Goal: Leave review/rating: Leave review/rating

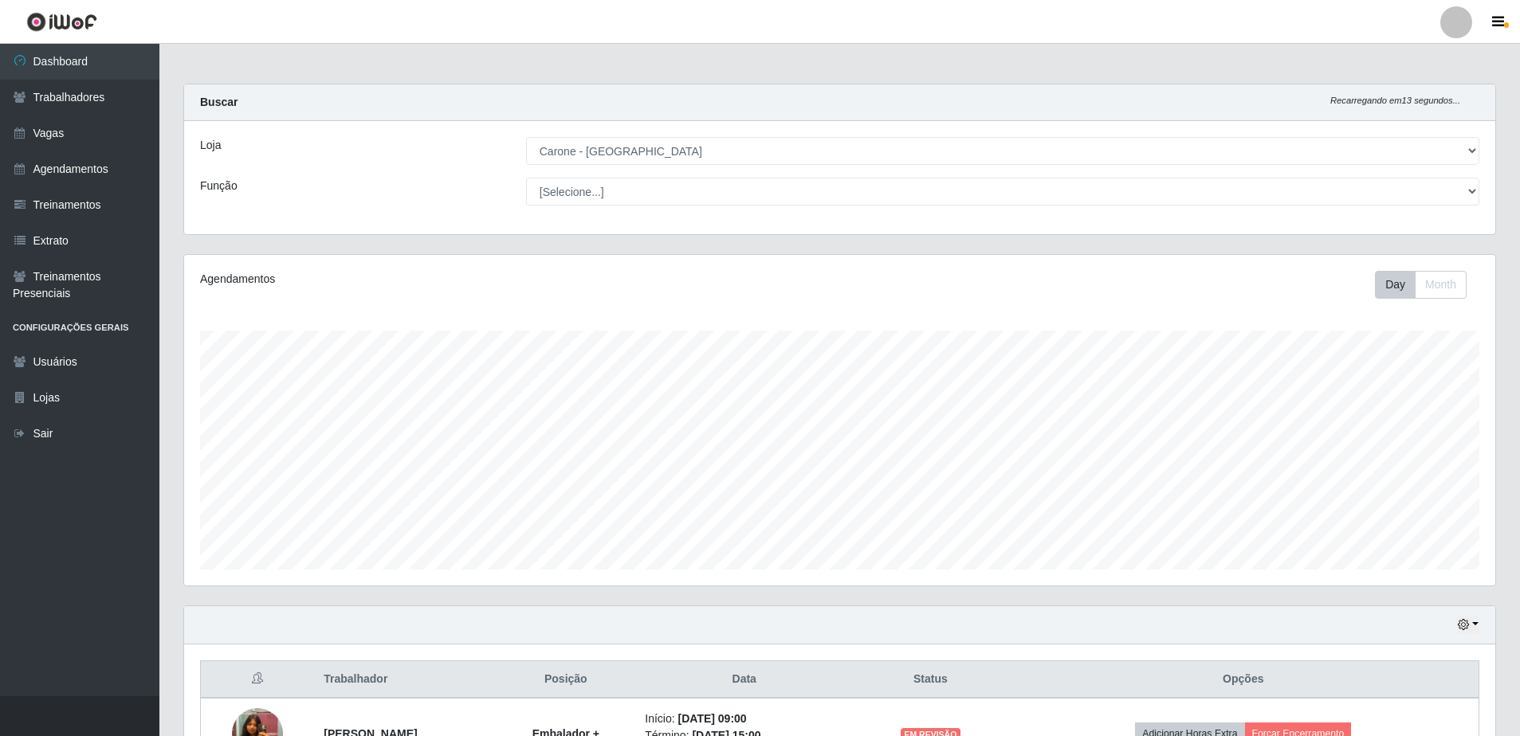
select select "505"
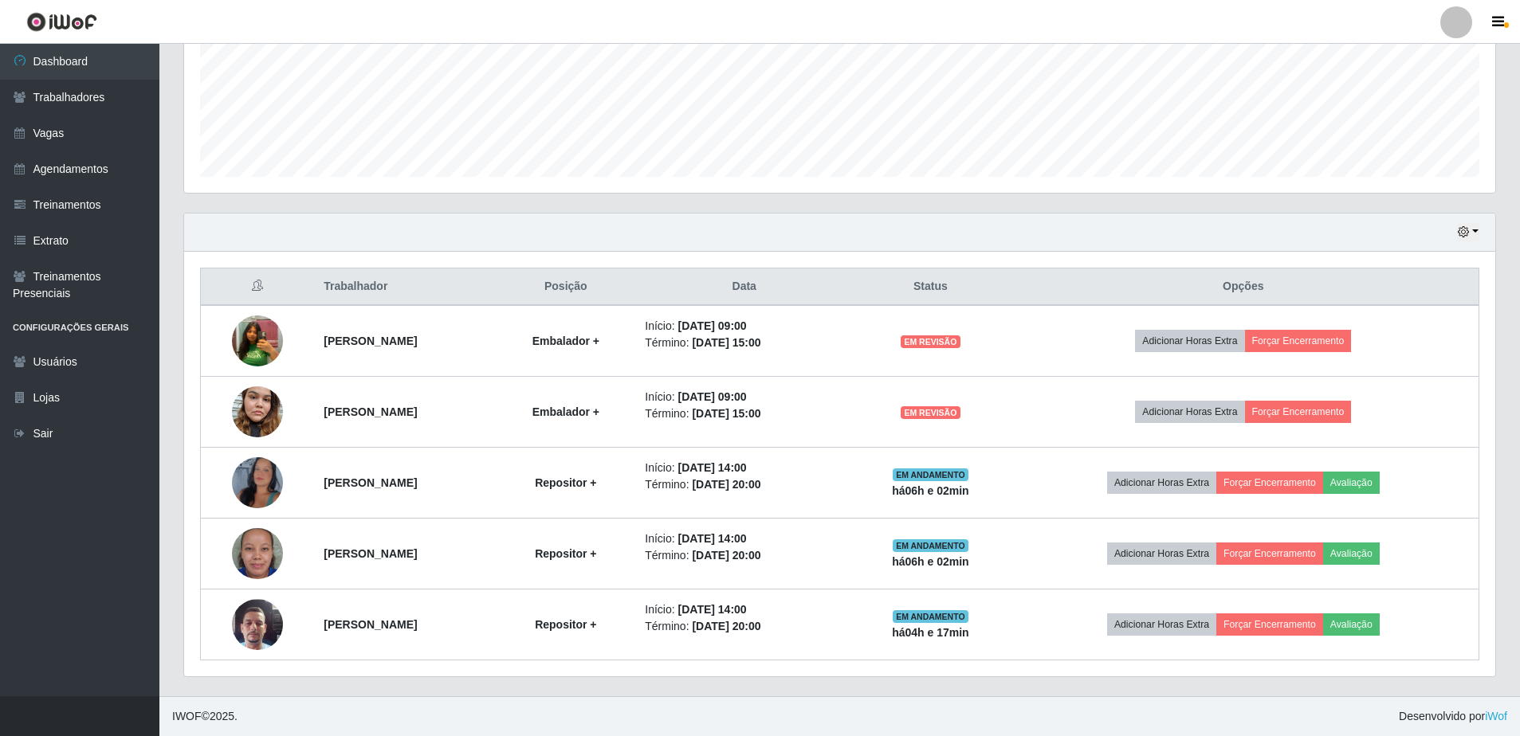
scroll to position [331, 1311]
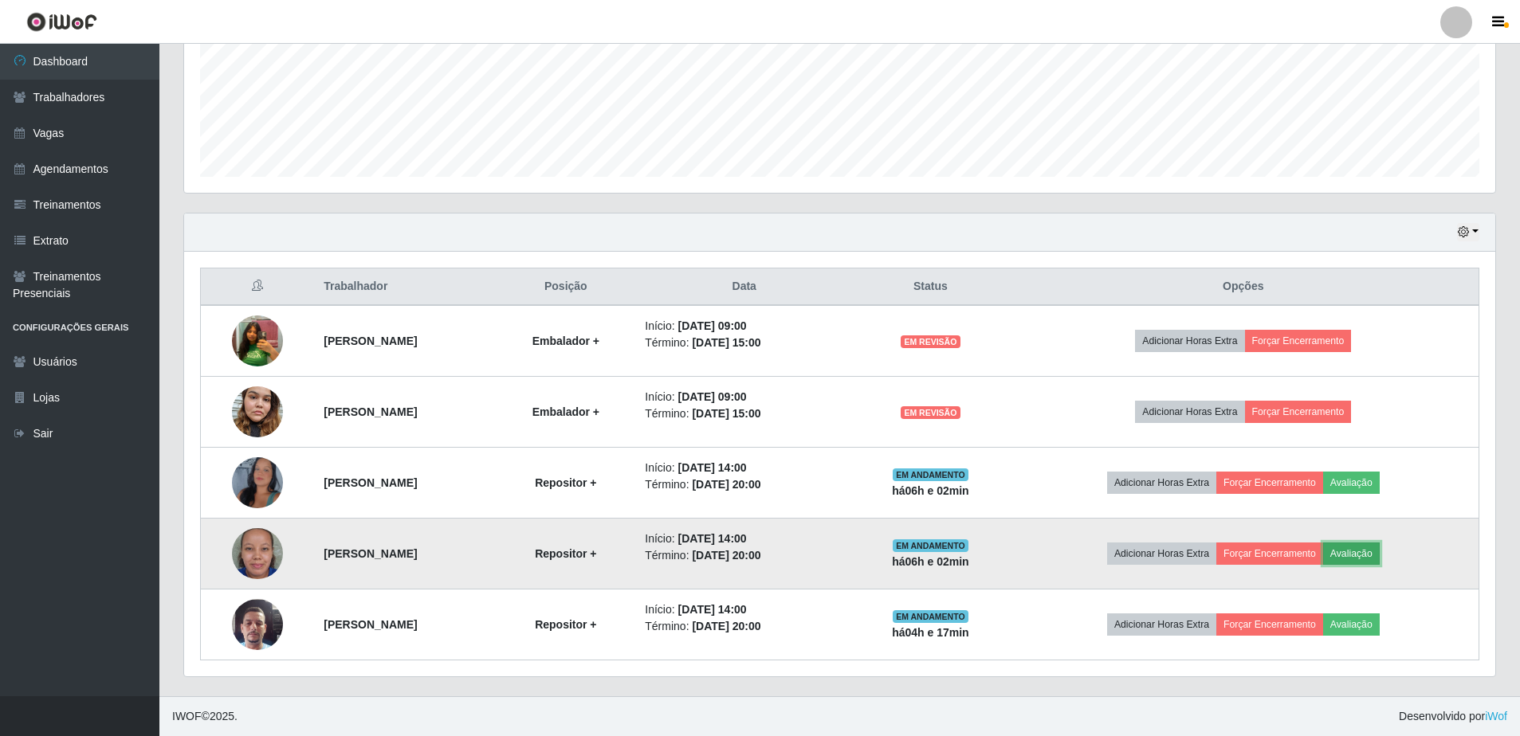
click at [1380, 552] on button "Avaliação" at bounding box center [1351, 554] width 57 height 22
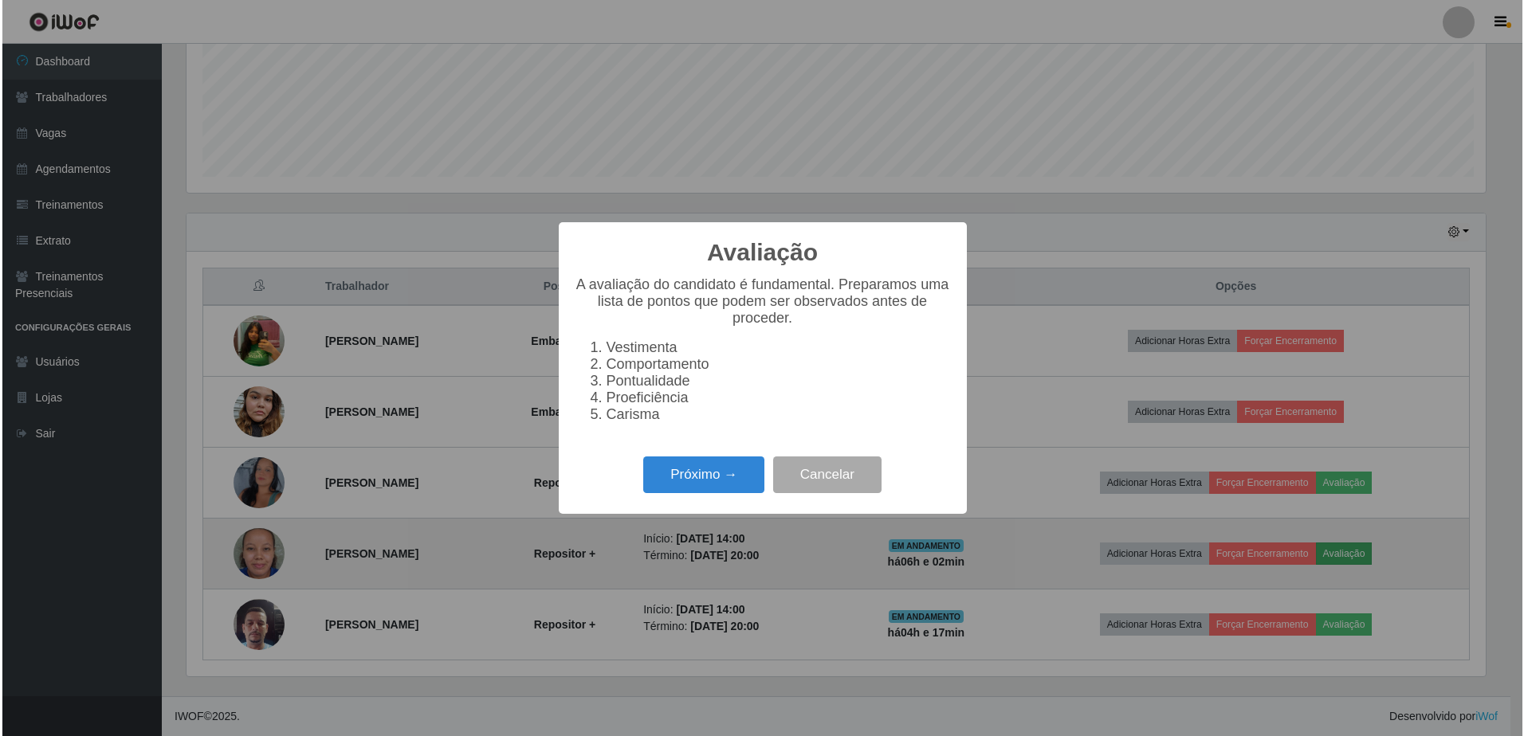
scroll to position [331, 1303]
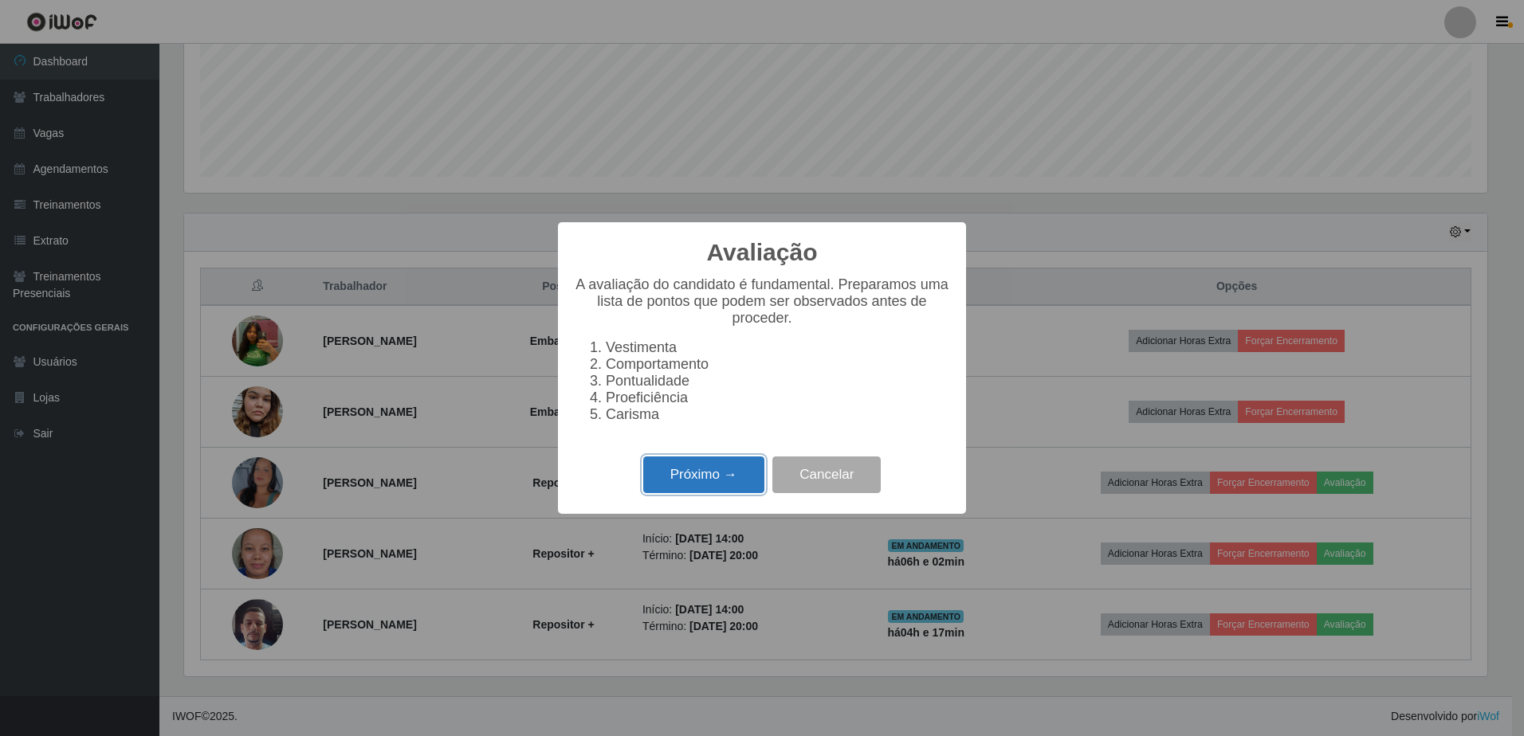
click at [709, 487] on button "Próximo →" at bounding box center [703, 475] width 121 height 37
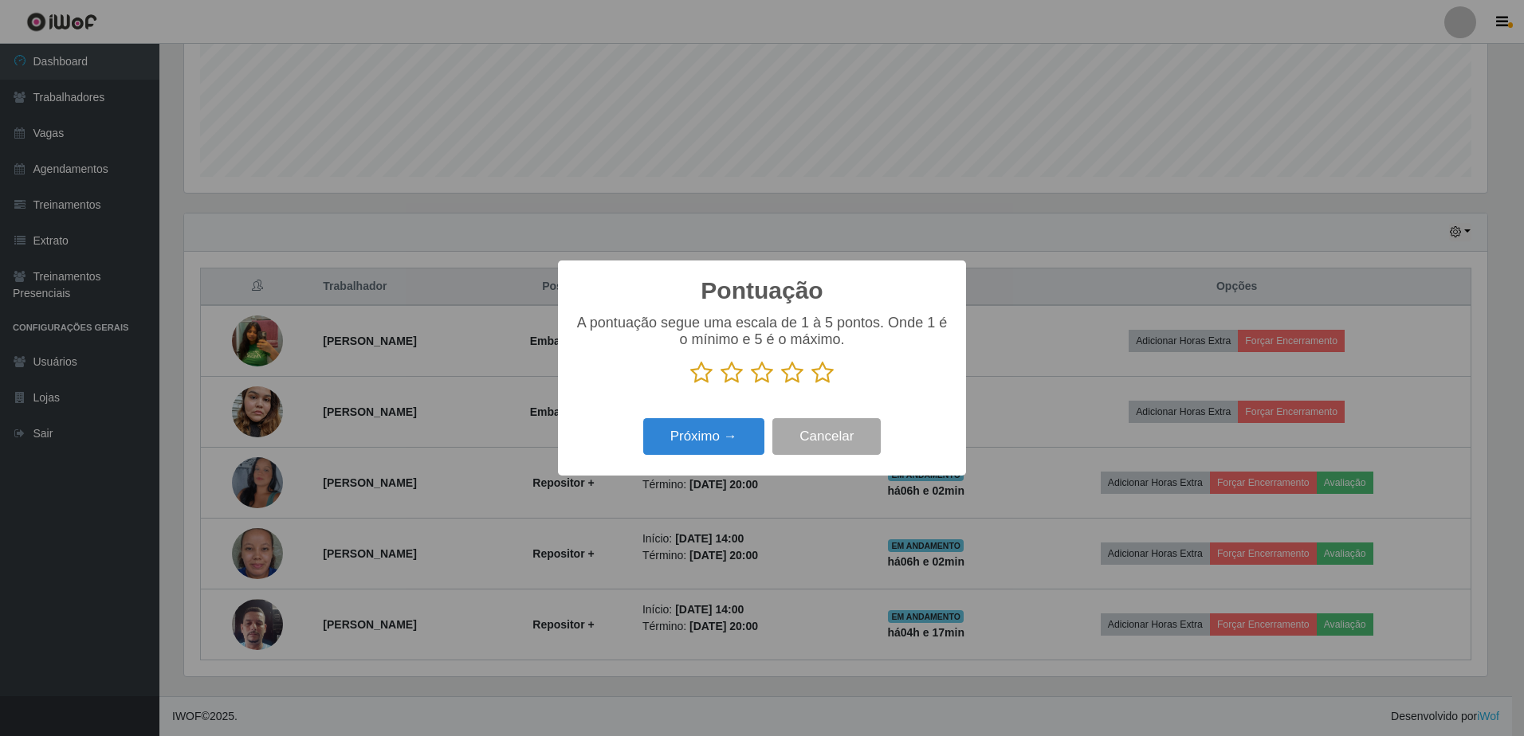
click at [709, 487] on div "Pontuação × A pontuação segue uma escala de 1 à 5 pontos. Onde 1 é o mínimo e 5…" at bounding box center [762, 368] width 1524 height 736
drag, startPoint x: 709, startPoint y: 487, endPoint x: 913, endPoint y: 528, distance: 207.4
click at [913, 528] on div "Pontuação × A pontuação segue uma escala de 1 à 5 pontos. Onde 1 é o mínimo e 5…" at bounding box center [762, 368] width 1524 height 736
click at [821, 368] on icon at bounding box center [822, 373] width 22 height 24
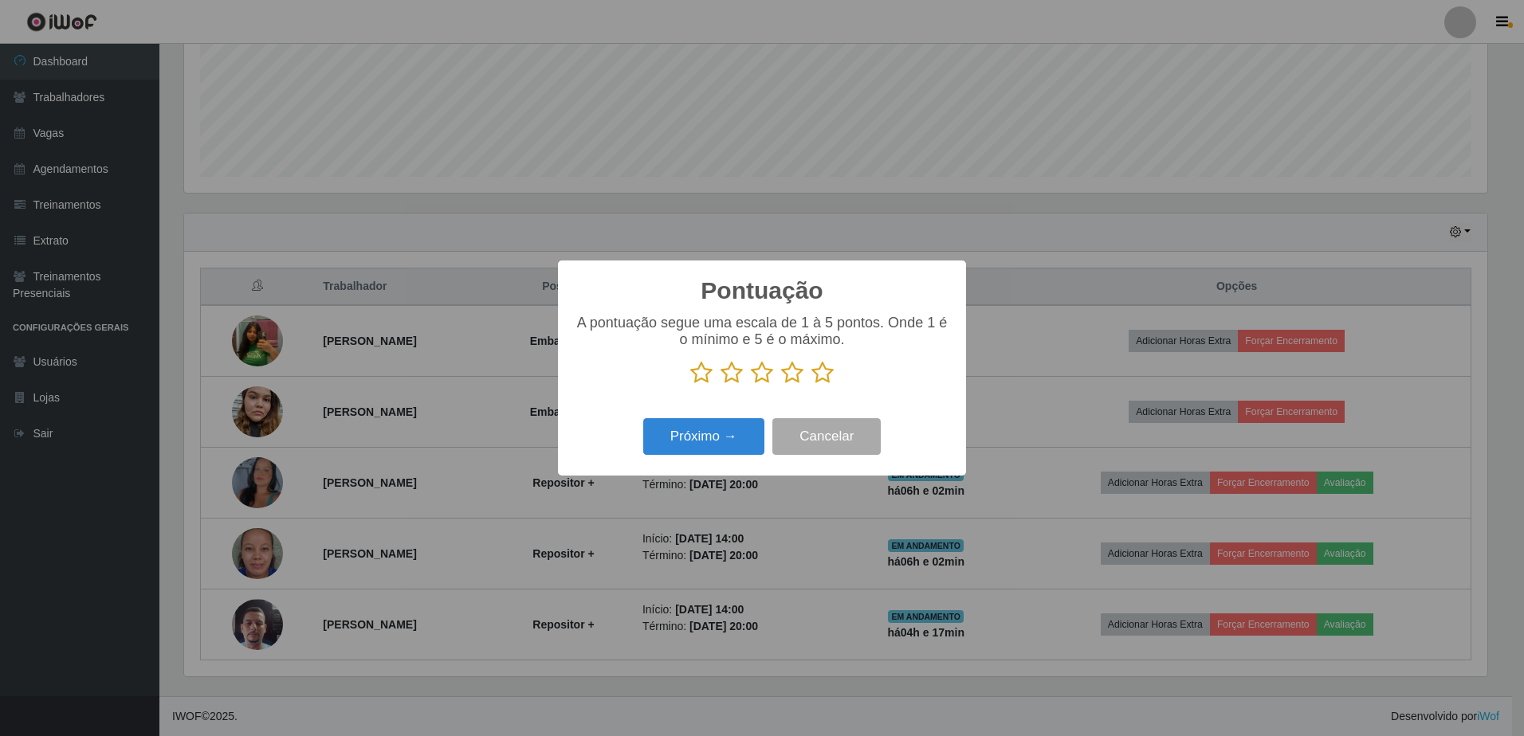
click at [811, 385] on input "radio" at bounding box center [811, 385] width 0 height 0
click at [736, 432] on button "Próximo →" at bounding box center [703, 436] width 121 height 37
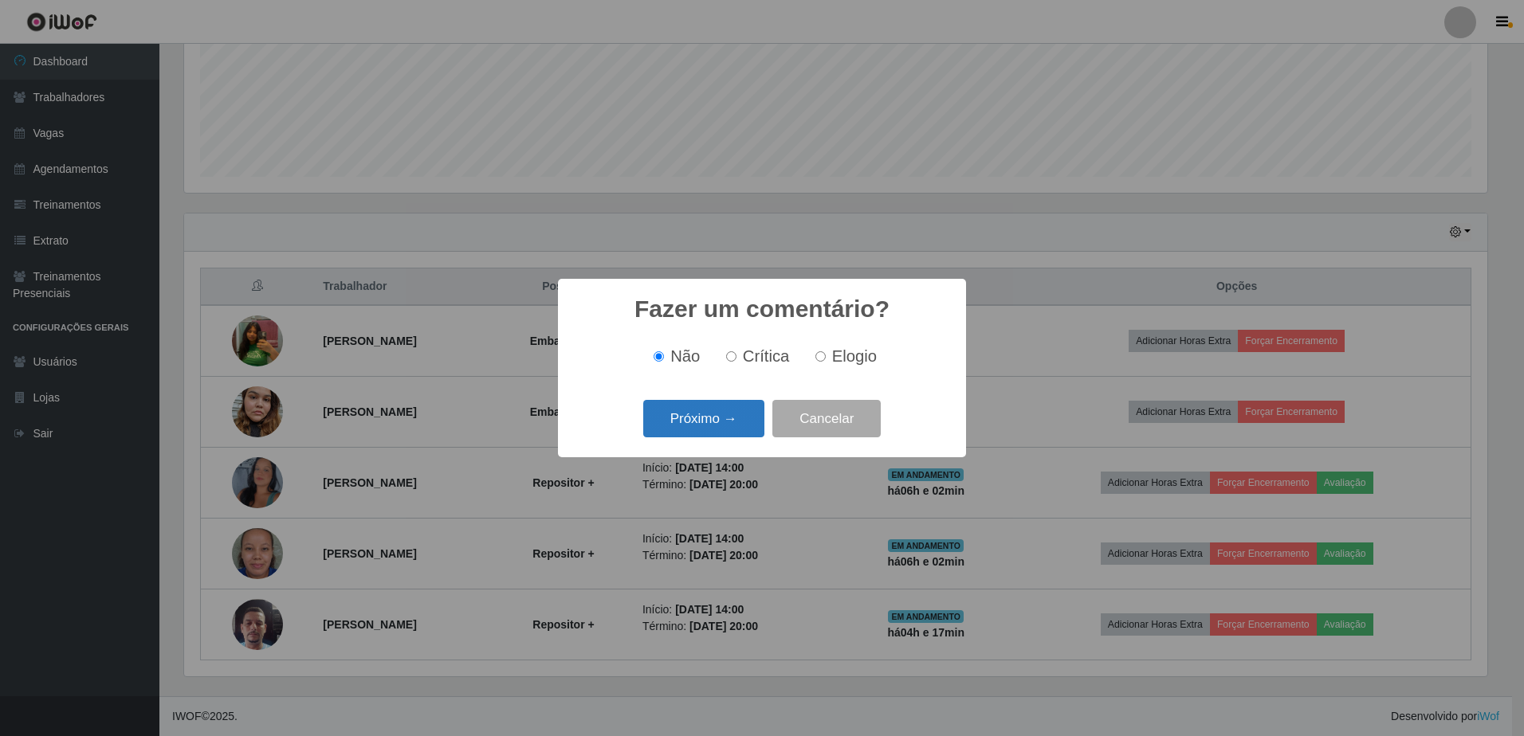
click at [723, 410] on button "Próximo →" at bounding box center [703, 418] width 121 height 37
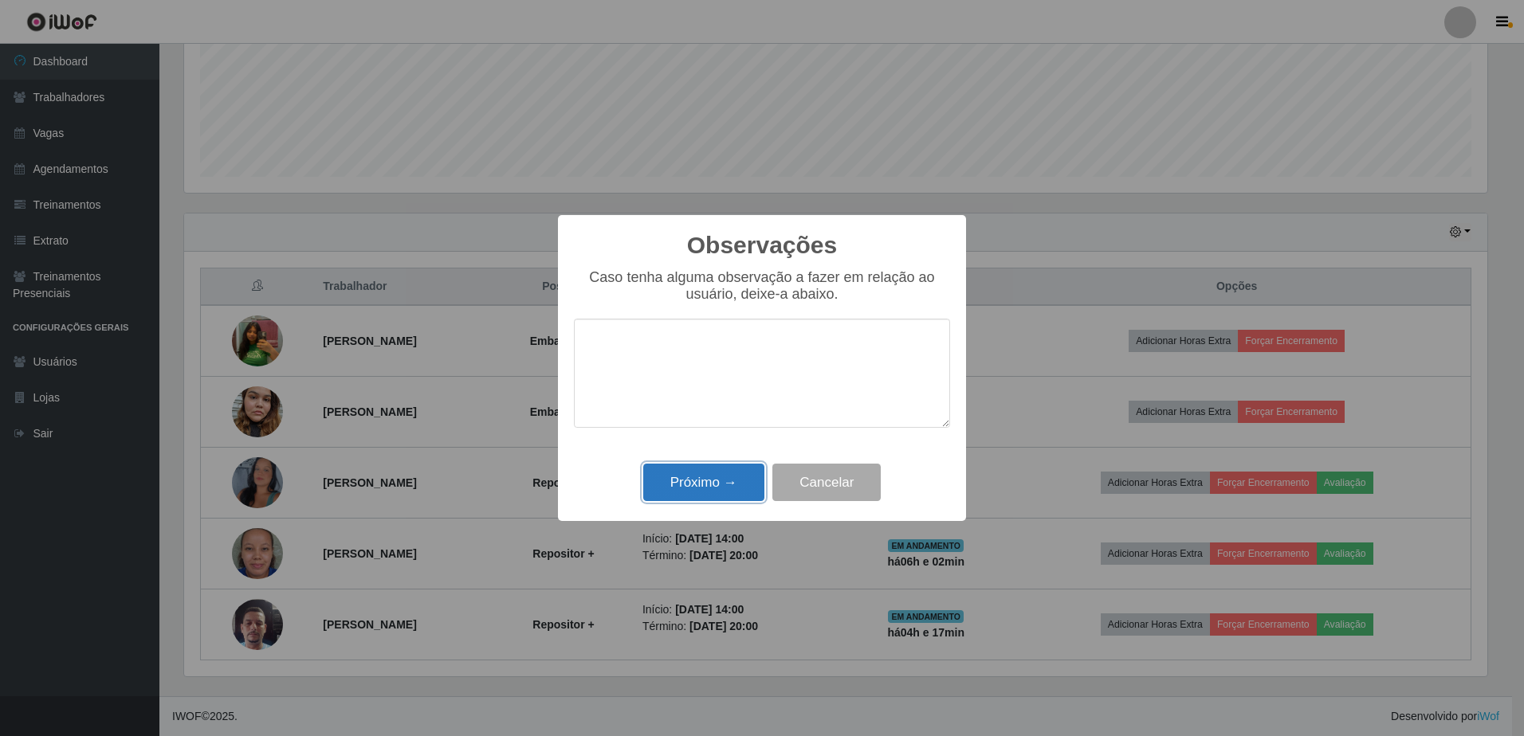
click at [705, 482] on button "Próximo →" at bounding box center [703, 482] width 121 height 37
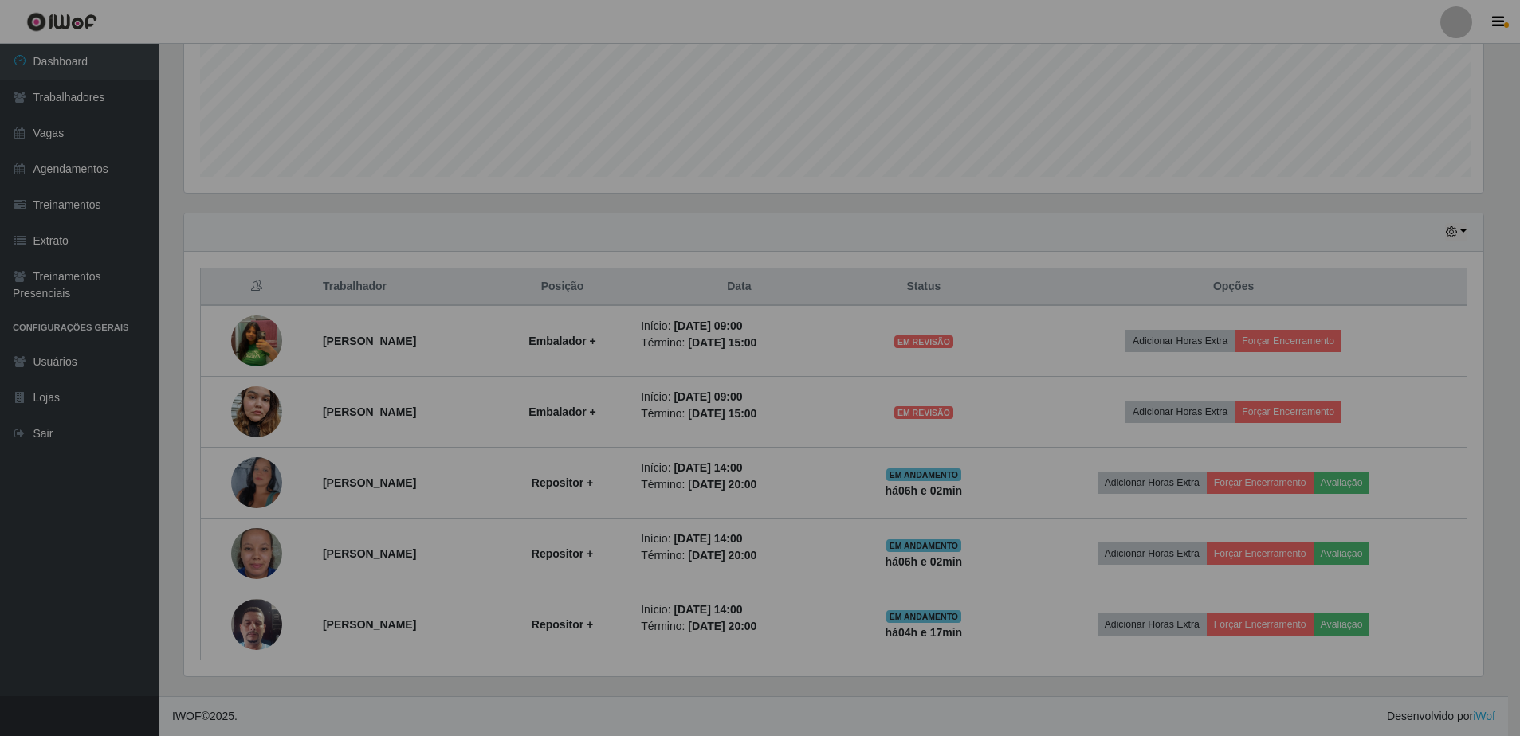
scroll to position [331, 1311]
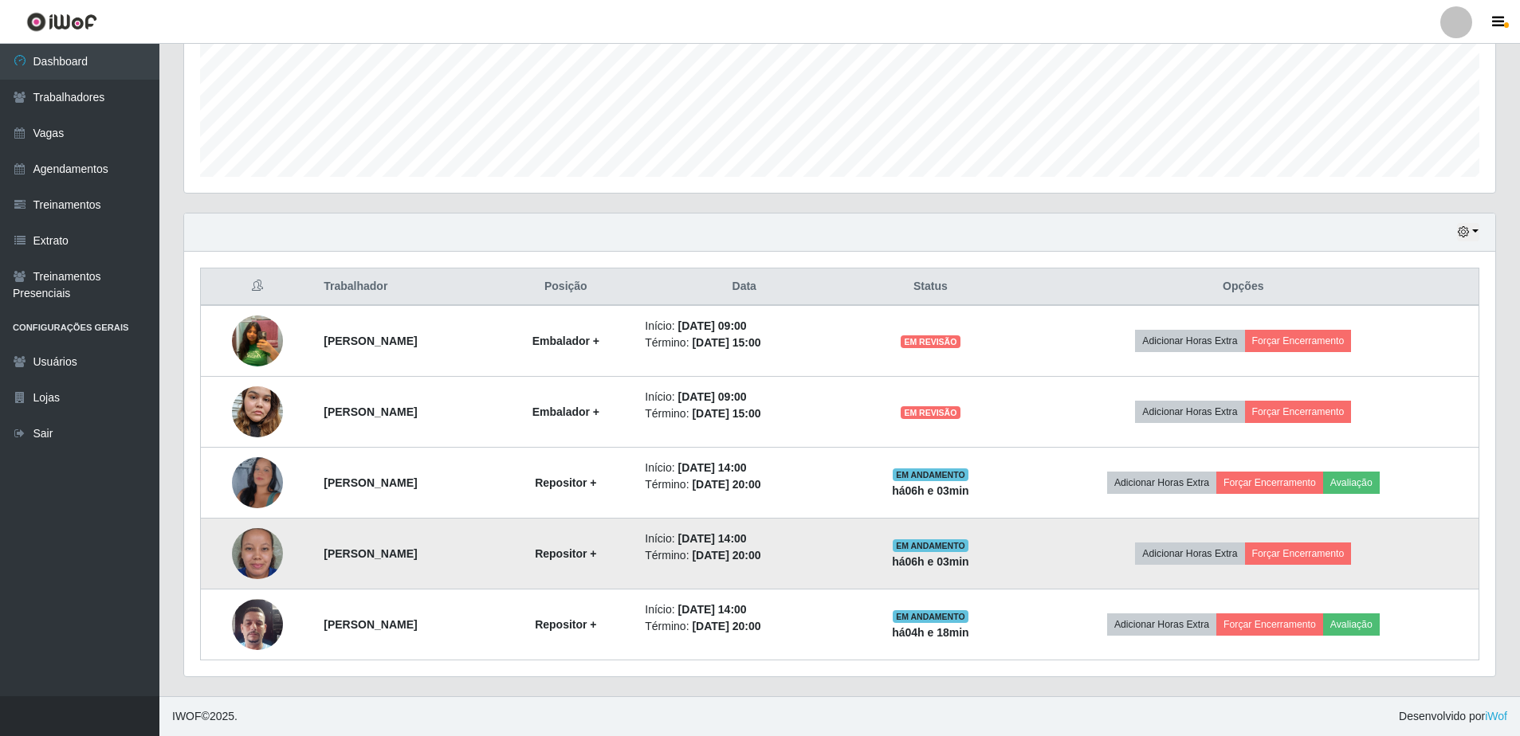
click at [1079, 544] on td "Adicionar Horas Extra Forçar Encerramento" at bounding box center [1243, 554] width 471 height 71
click at [1085, 545] on td "Adicionar Horas Extra Forçar Encerramento" at bounding box center [1243, 554] width 471 height 71
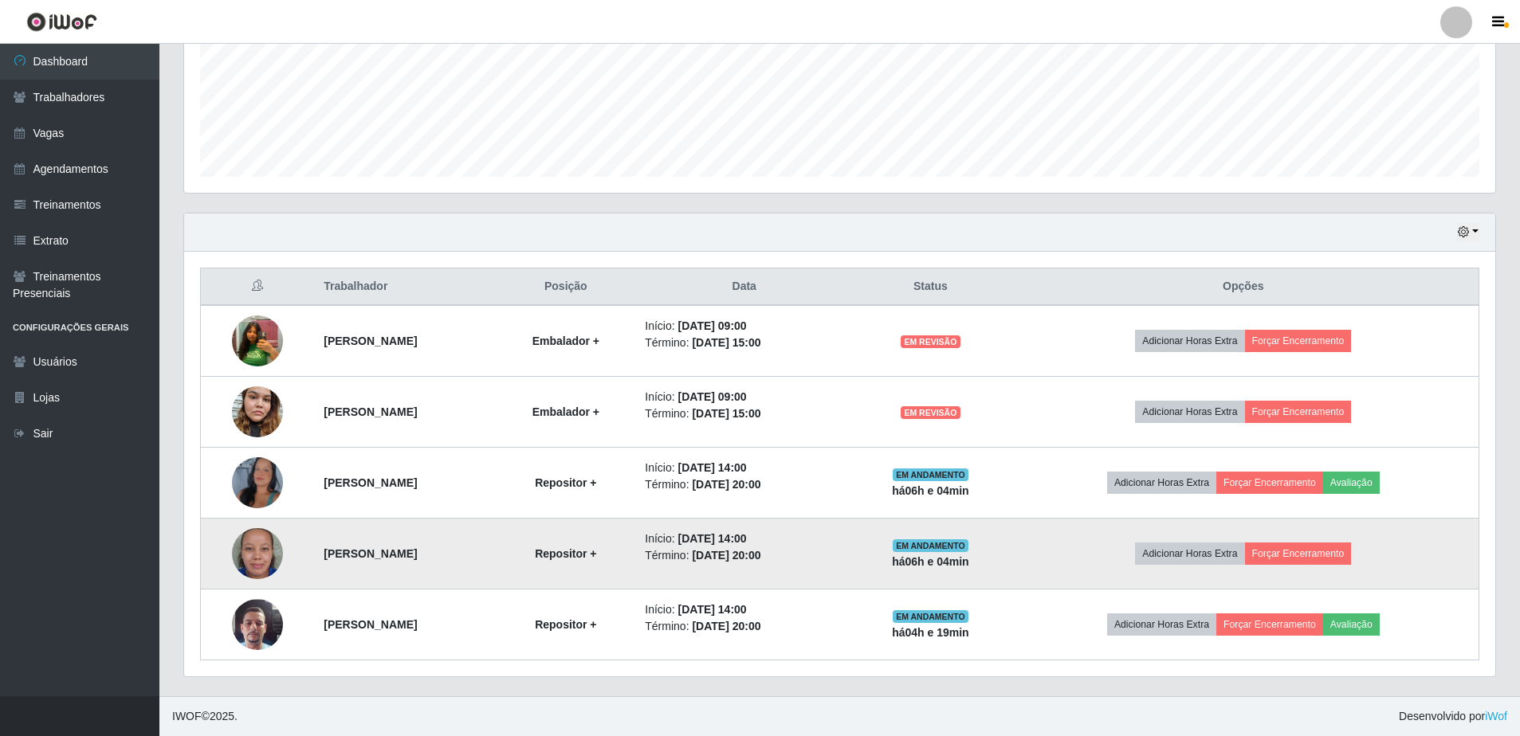
click at [1085, 545] on td "Adicionar Horas Extra Forçar Encerramento" at bounding box center [1243, 554] width 471 height 71
click at [496, 567] on td "[PERSON_NAME]" at bounding box center [405, 554] width 182 height 71
click at [1085, 559] on td "Adicionar Horas Extra Forçar Encerramento" at bounding box center [1243, 554] width 471 height 71
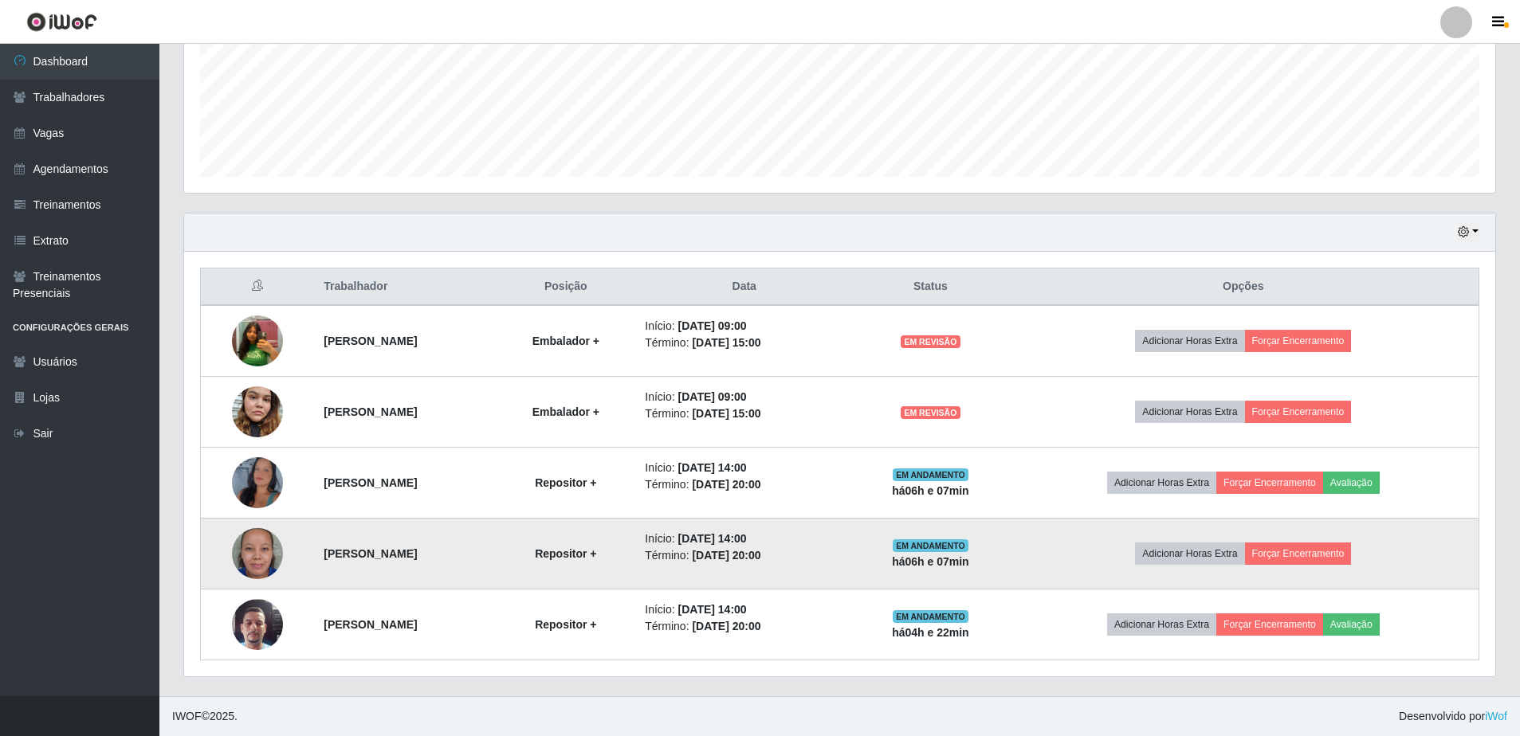
click at [266, 549] on img at bounding box center [257, 554] width 51 height 71
click at [968, 548] on span "EM ANDAMENTO" at bounding box center [931, 546] width 76 height 13
drag, startPoint x: 1026, startPoint y: 548, endPoint x: 1052, endPoint y: 563, distance: 30.8
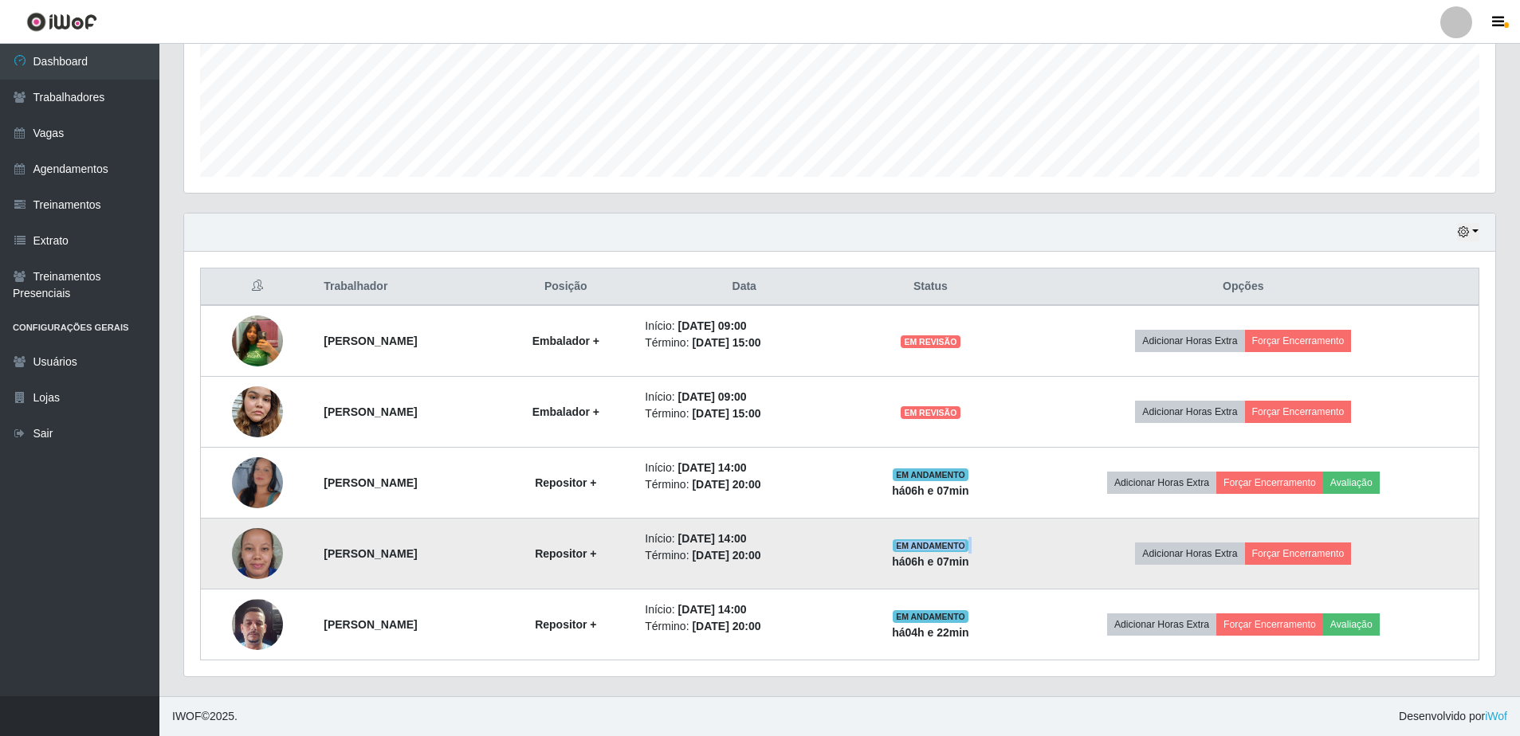
click at [1007, 563] on td "EM ANDAMENTO há 06 h e 07 min" at bounding box center [930, 554] width 155 height 71
click at [1409, 551] on td "Adicionar Horas Extra Forçar Encerramento" at bounding box center [1243, 554] width 471 height 71
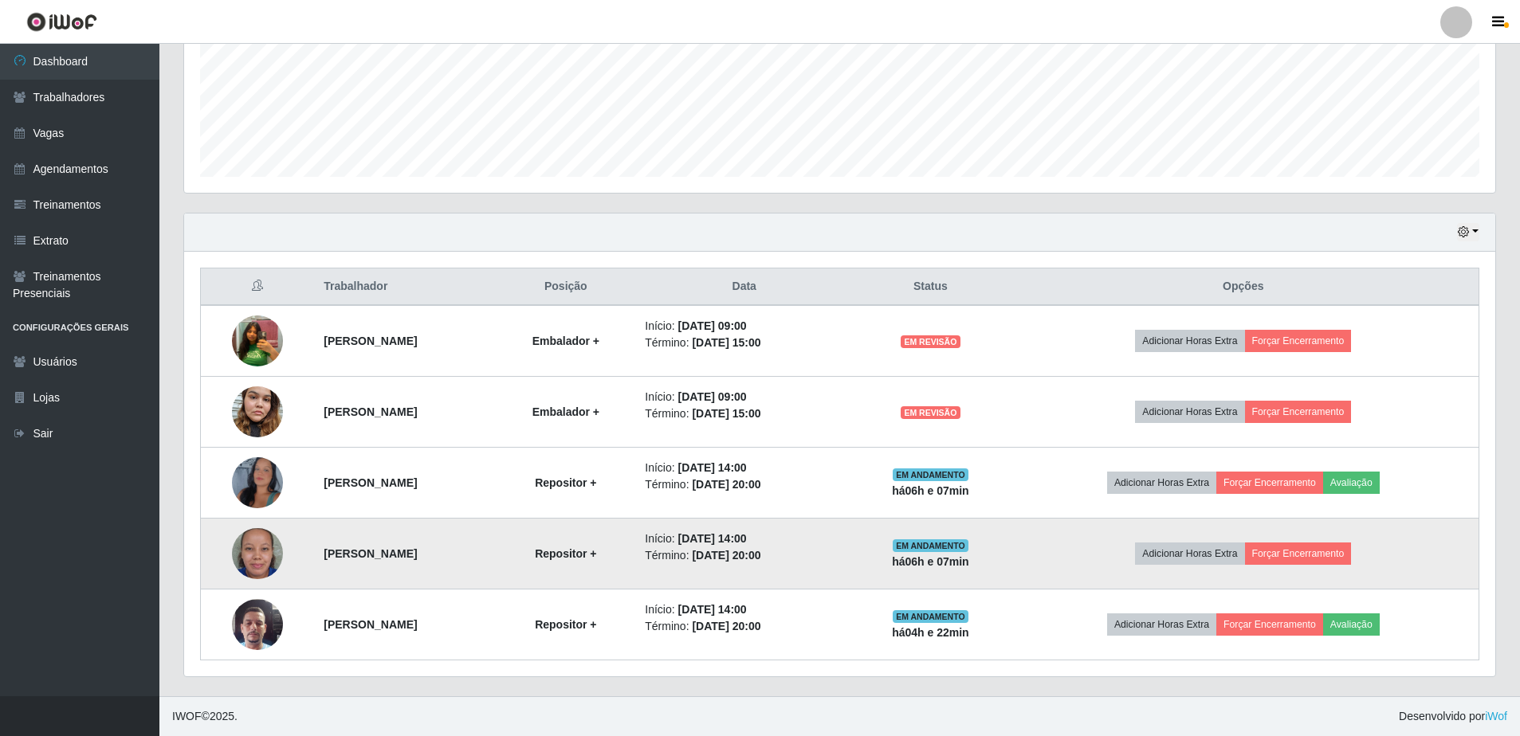
click at [1409, 551] on td "Adicionar Horas Extra Forçar Encerramento" at bounding box center [1243, 554] width 471 height 71
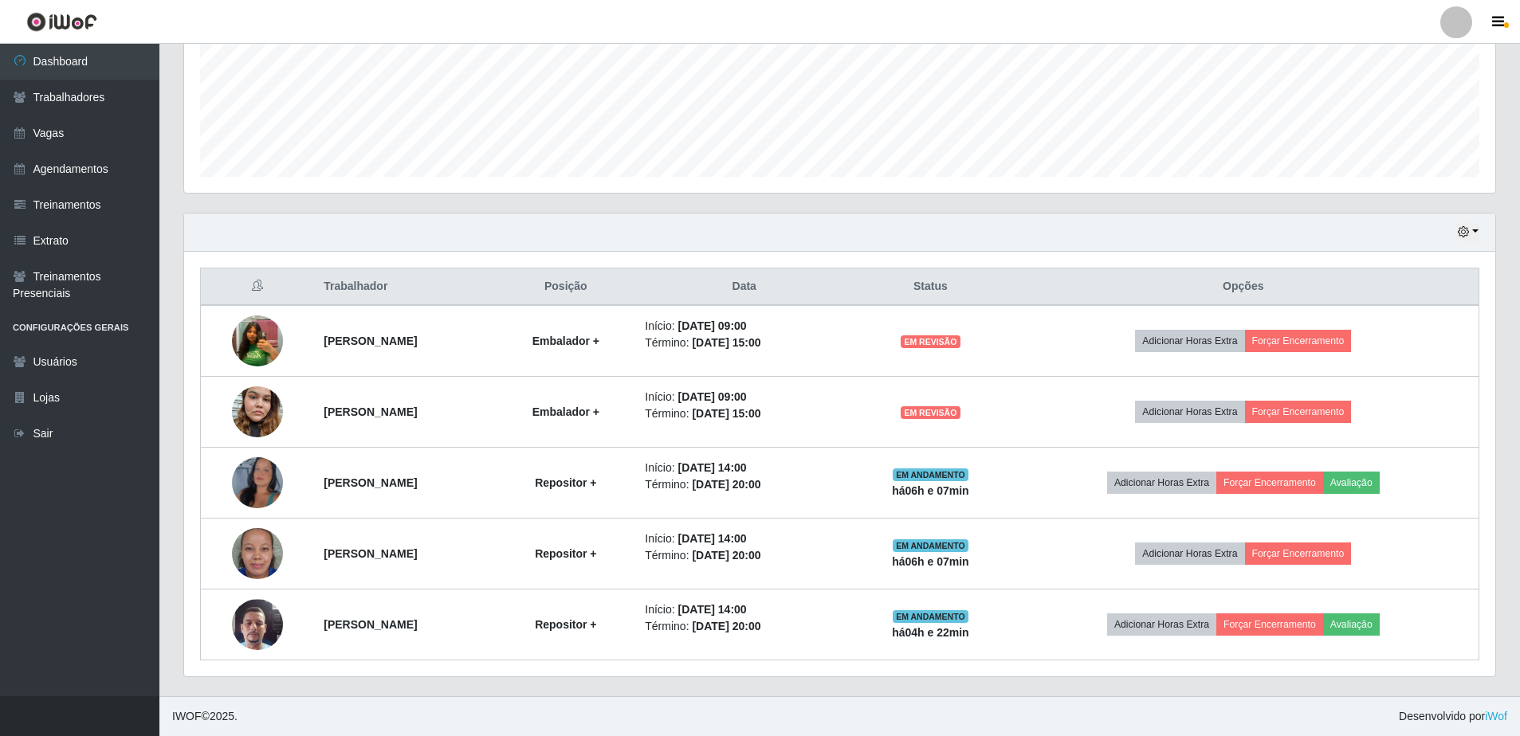
click at [1078, 712] on footer "IWOF © 2025 . Desenvolvido por iWof" at bounding box center [839, 717] width 1360 height 40
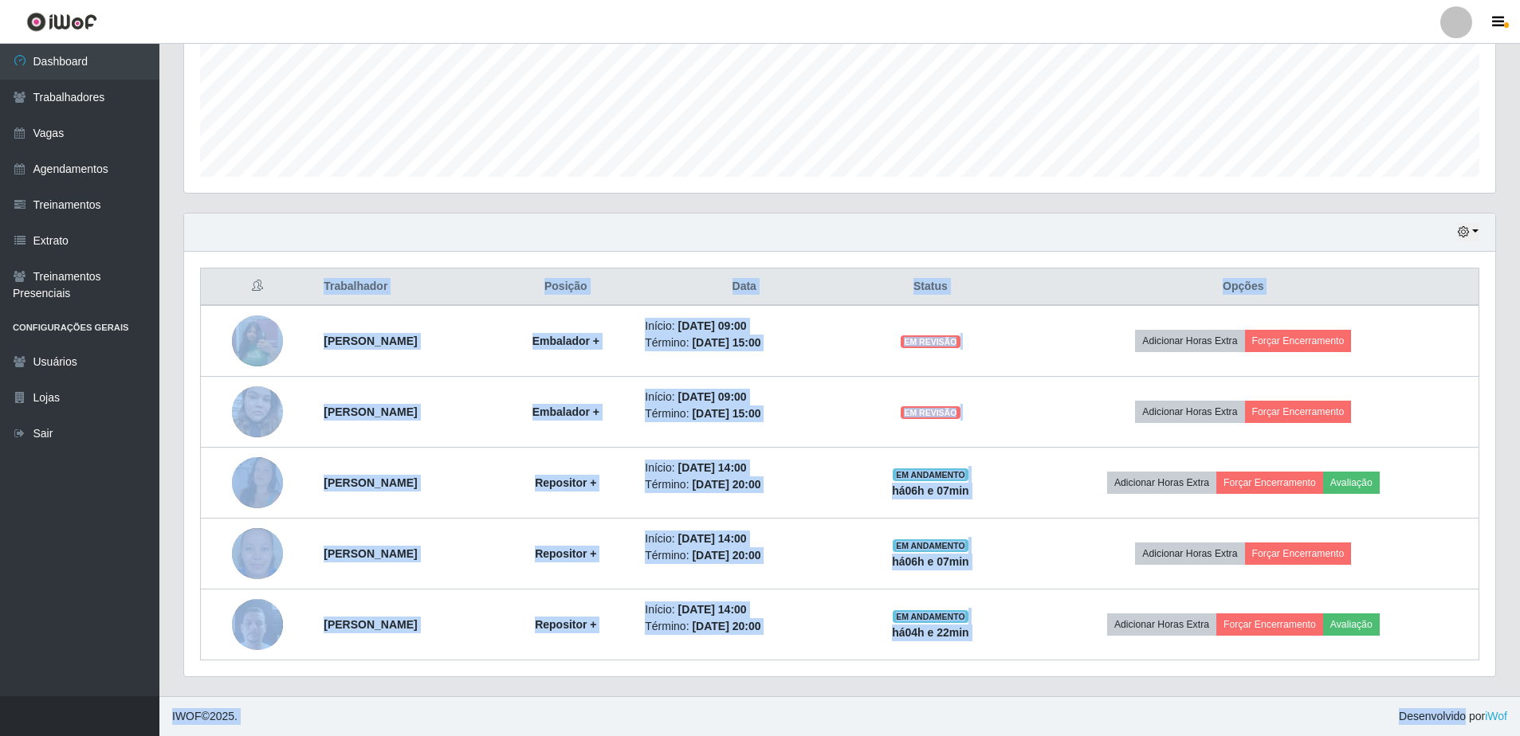
drag, startPoint x: 1078, startPoint y: 712, endPoint x: 1142, endPoint y: 239, distance: 477.0
click at [1142, 239] on div "Perfil Alterar Senha Sair Dashboard Trabalhadores Vagas Agendamentos Treinament…" at bounding box center [760, 171] width 1520 height 1129
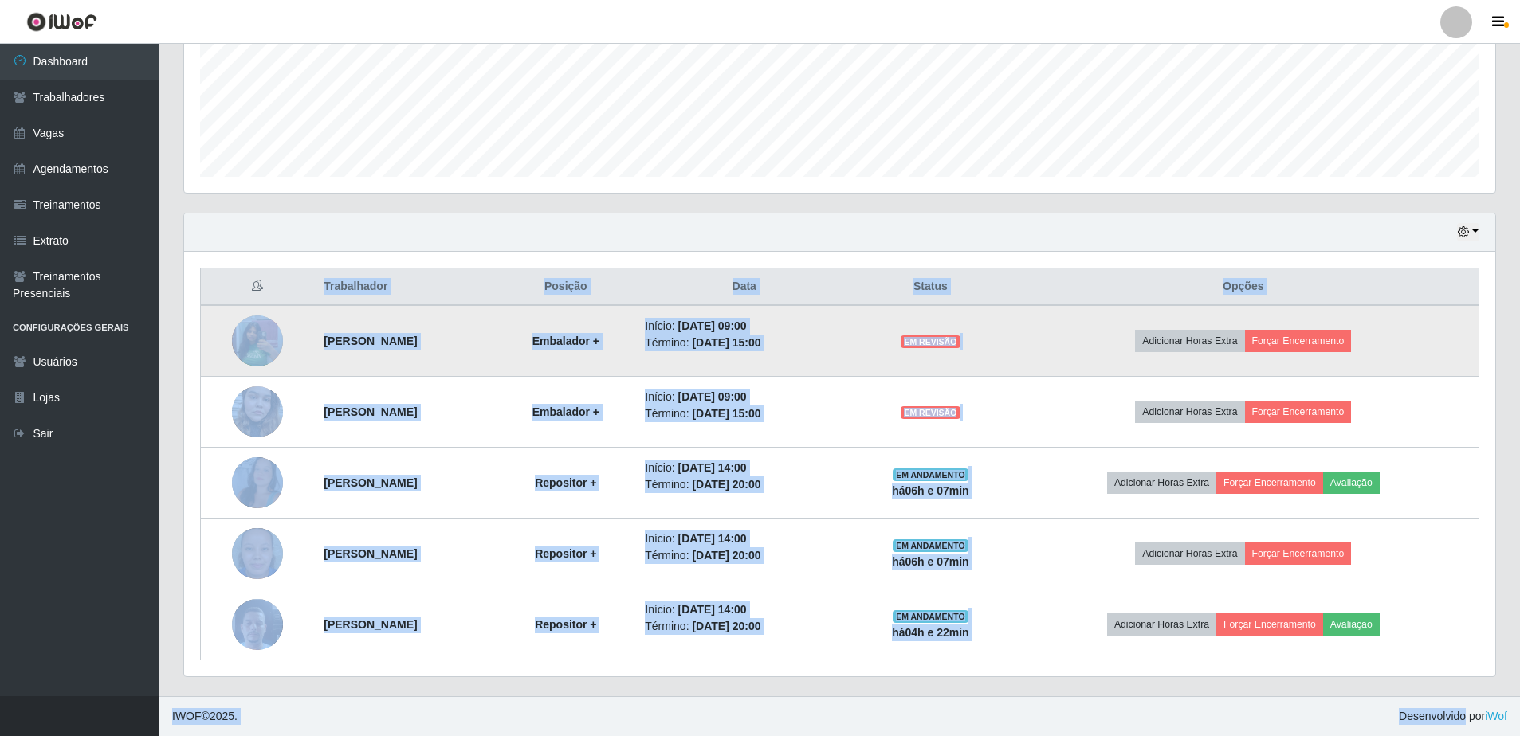
click at [1082, 367] on td "Adicionar Horas Extra Forçar Encerramento" at bounding box center [1243, 341] width 471 height 72
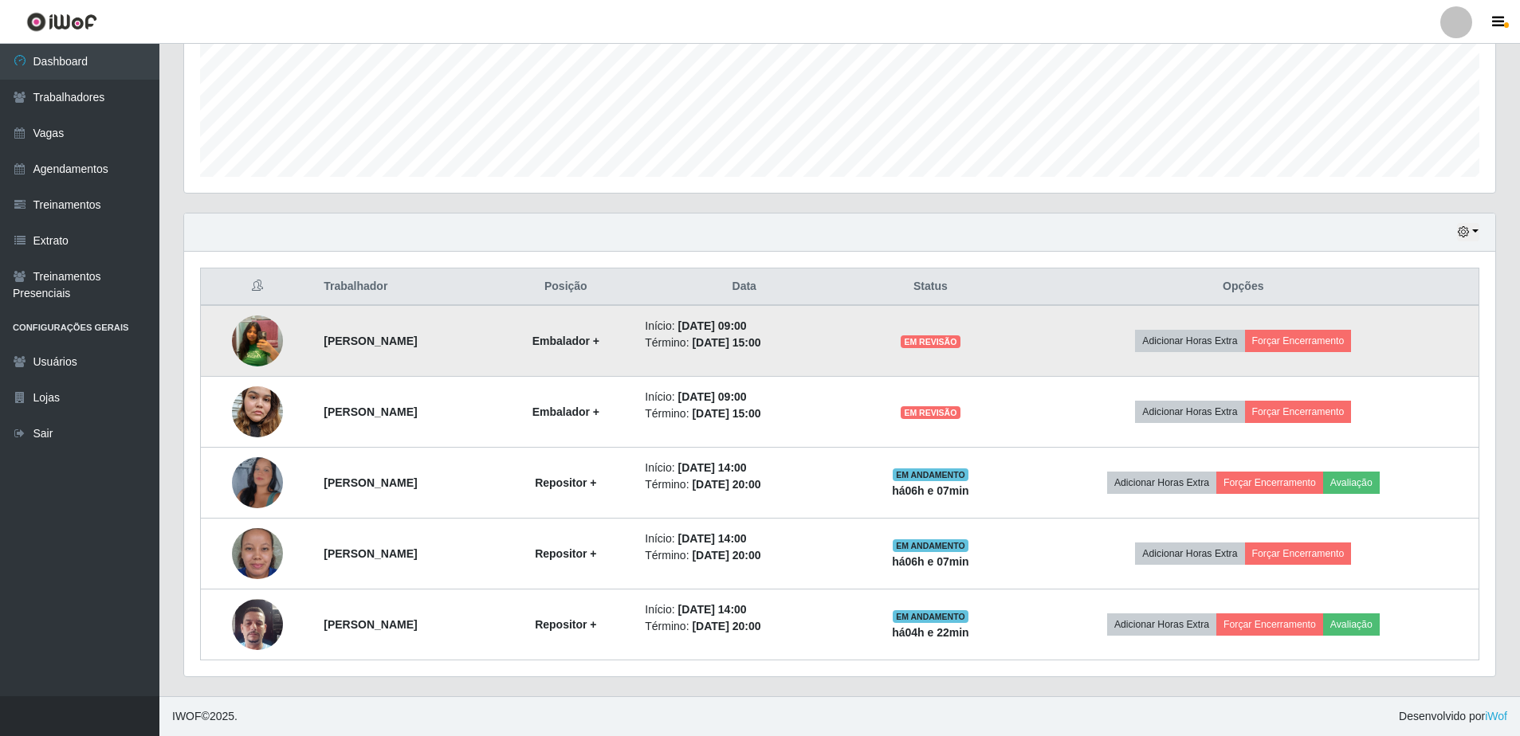
click at [1082, 367] on td "Adicionar Horas Extra Forçar Encerramento" at bounding box center [1243, 341] width 471 height 72
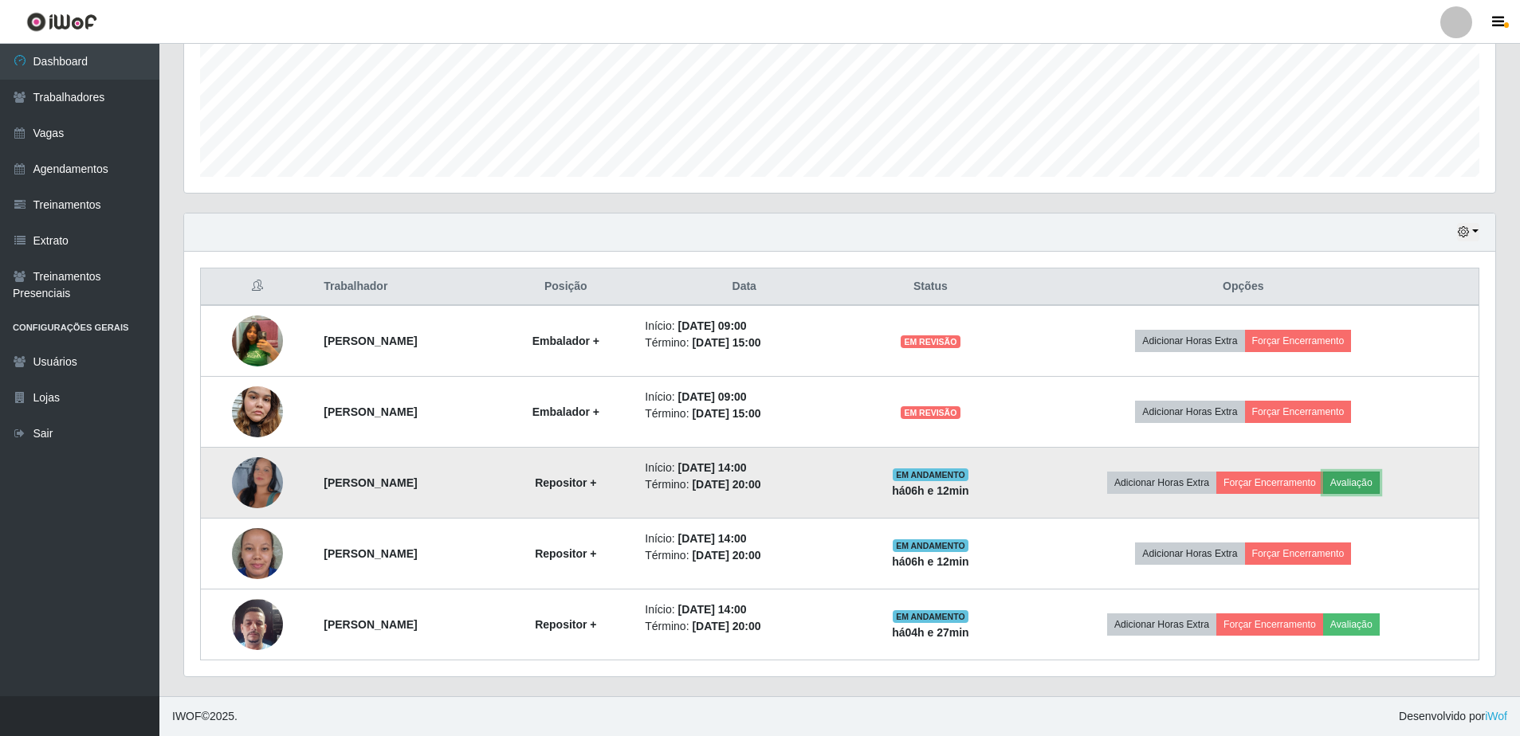
click at [1380, 484] on button "Avaliação" at bounding box center [1351, 483] width 57 height 22
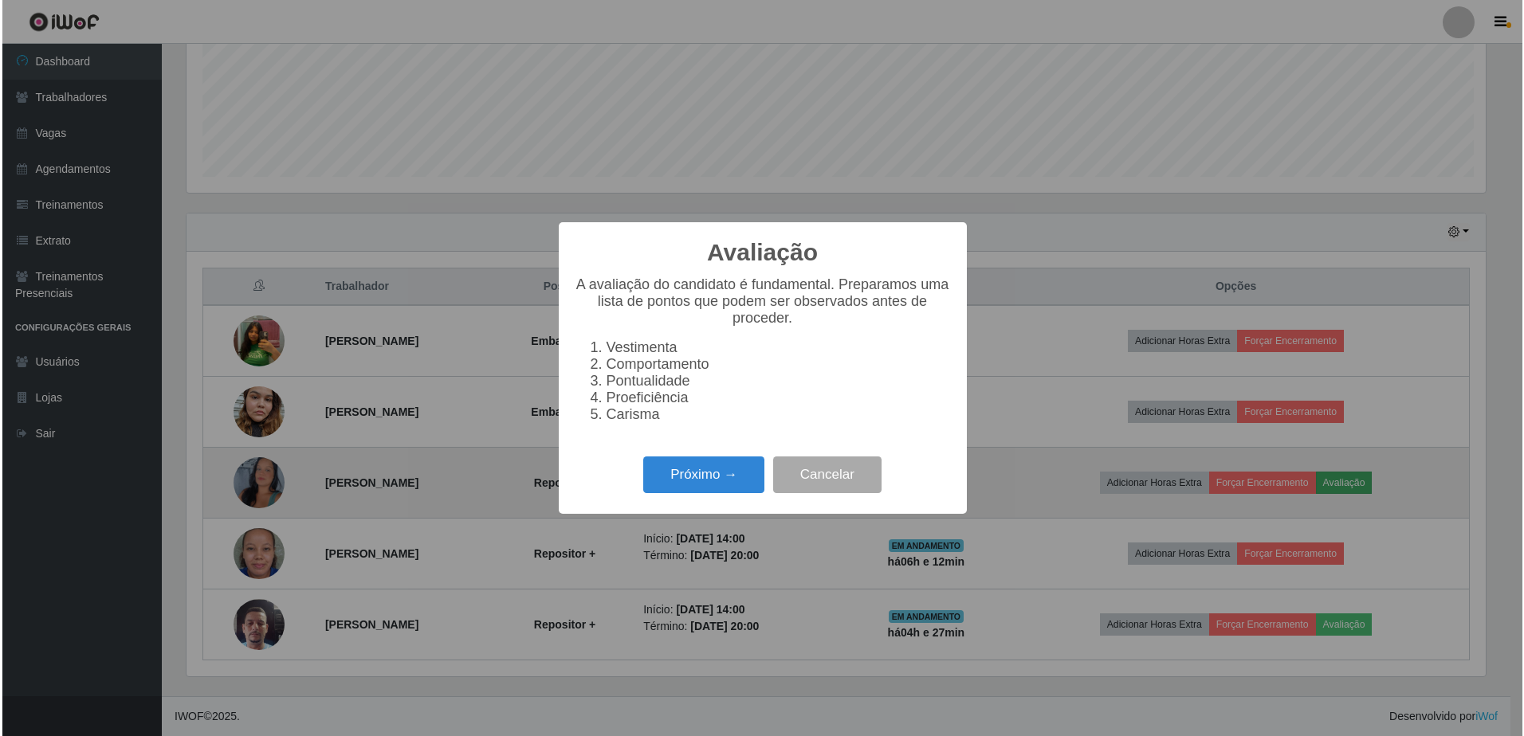
scroll to position [331, 1303]
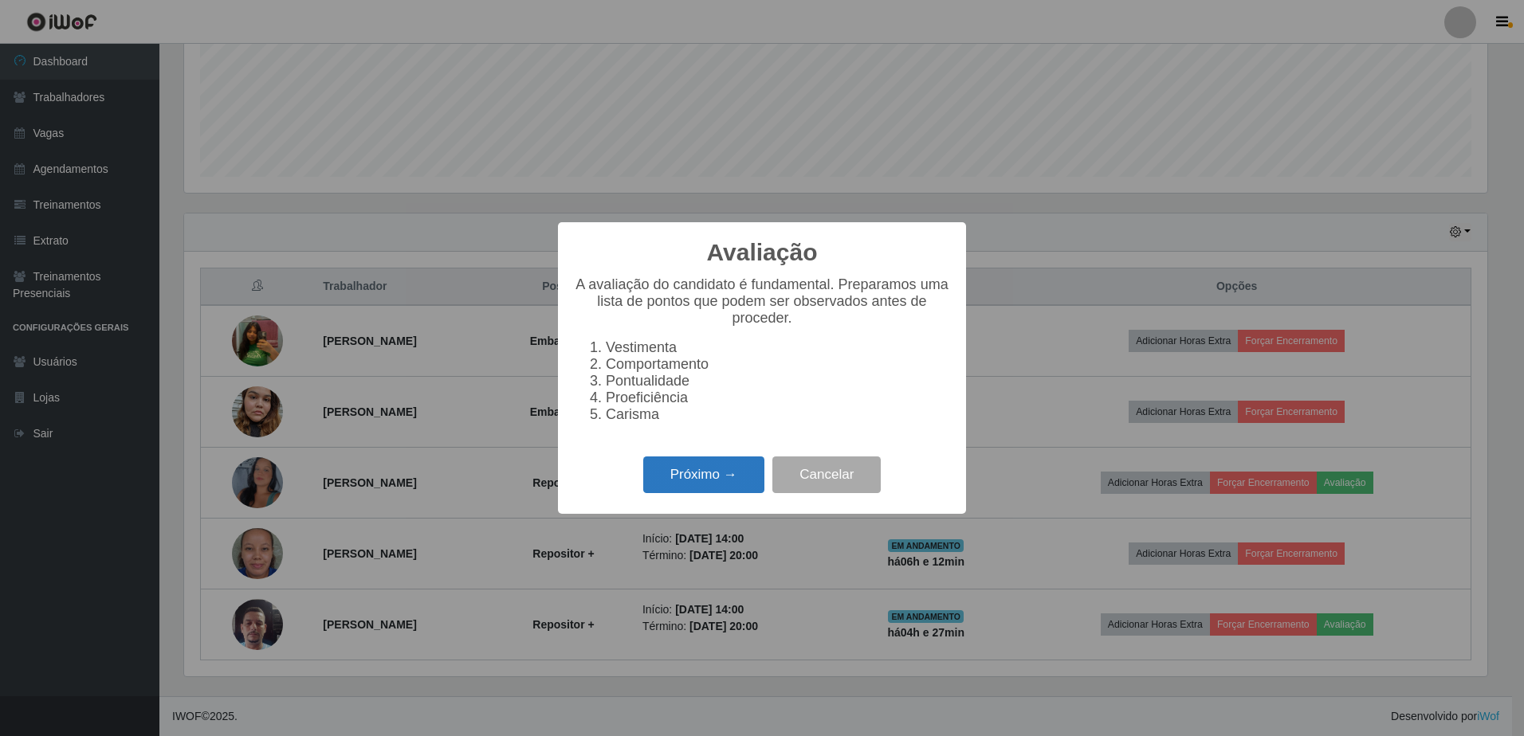
click at [674, 486] on button "Próximo →" at bounding box center [703, 475] width 121 height 37
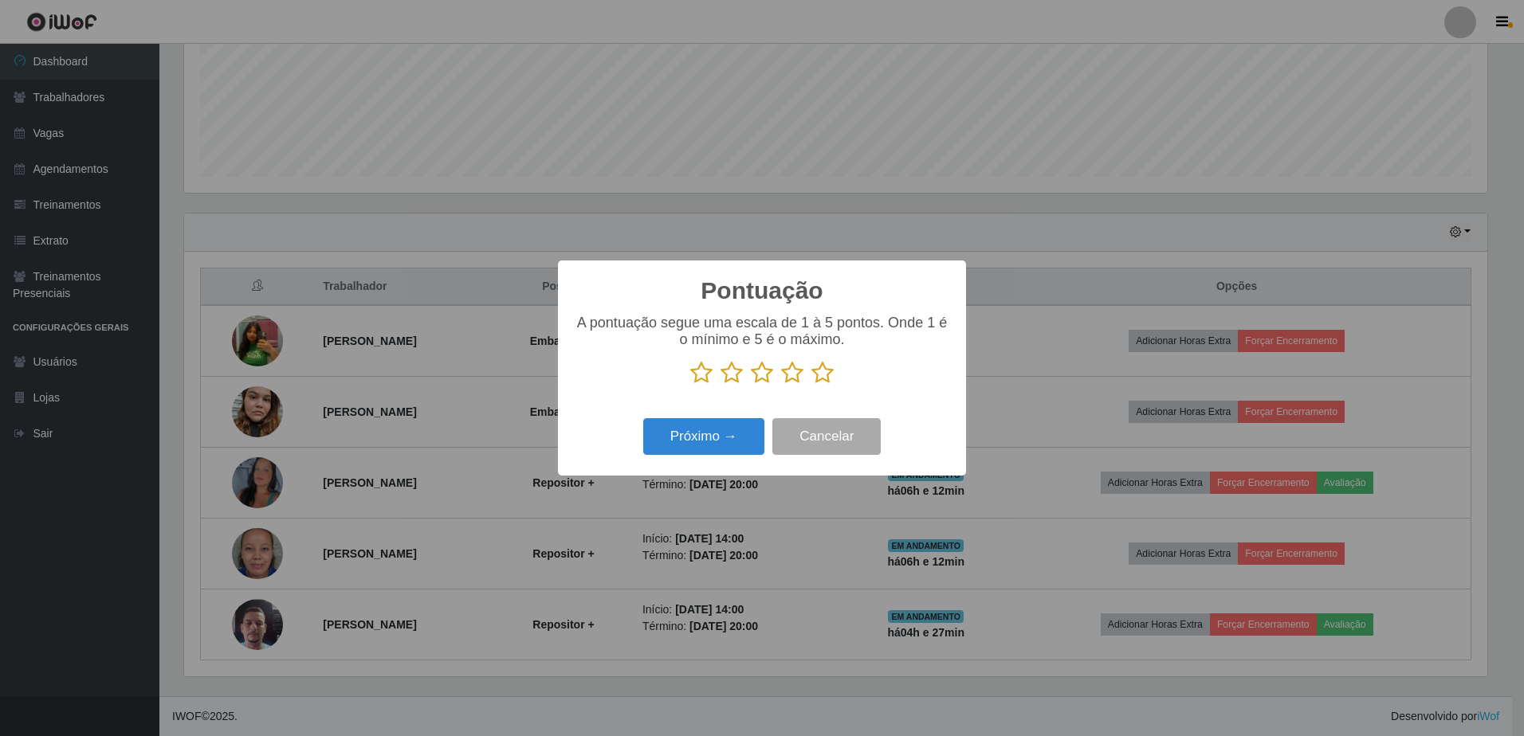
click at [822, 379] on icon at bounding box center [822, 373] width 22 height 24
click at [811, 385] on input "radio" at bounding box center [811, 385] width 0 height 0
click at [822, 379] on icon at bounding box center [822, 373] width 22 height 24
click at [811, 385] on input "radio" at bounding box center [811, 385] width 0 height 0
click at [708, 437] on button "Próximo →" at bounding box center [703, 436] width 121 height 37
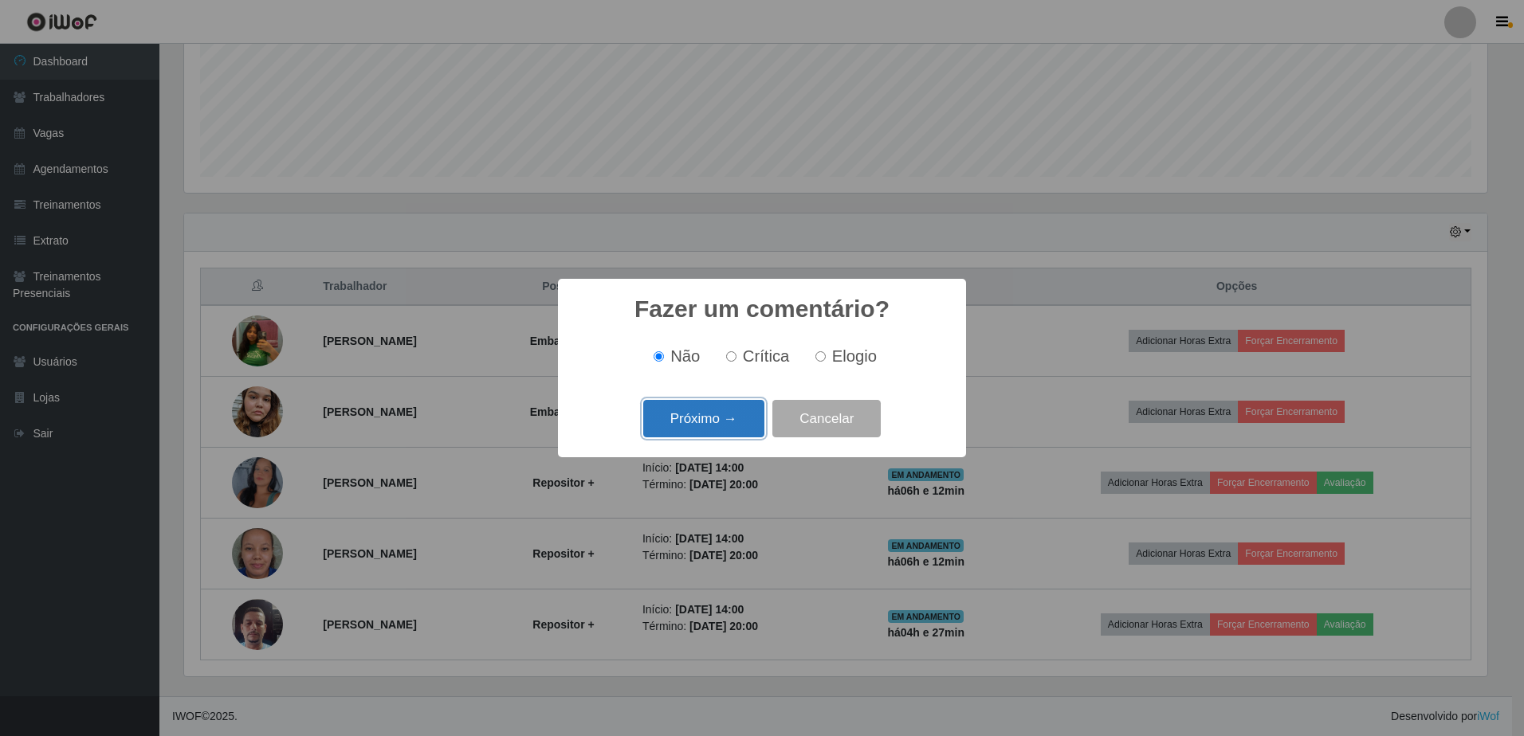
drag, startPoint x: 708, startPoint y: 437, endPoint x: 702, endPoint y: 420, distance: 17.6
click at [702, 420] on button "Próximo →" at bounding box center [703, 418] width 121 height 37
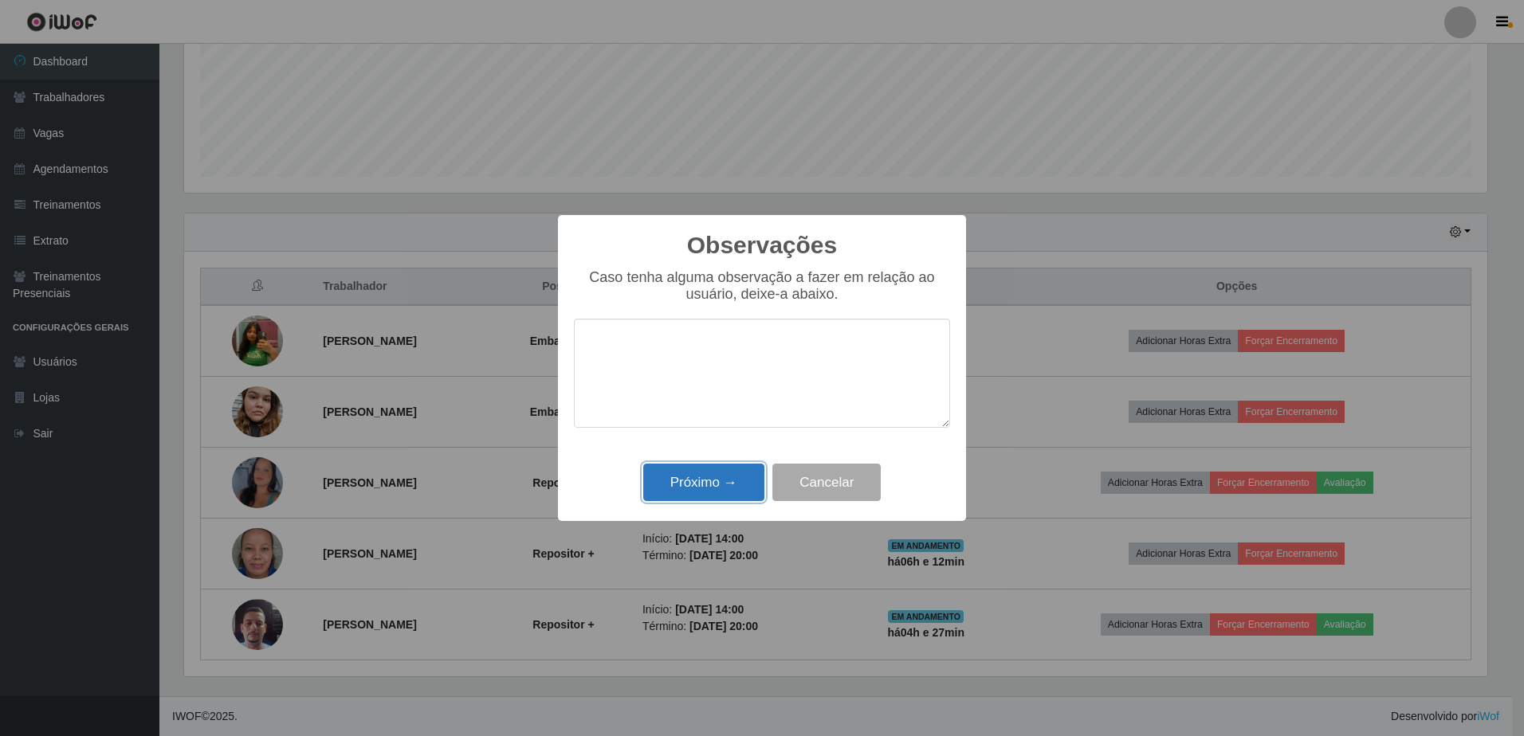
click at [697, 486] on button "Próximo →" at bounding box center [703, 482] width 121 height 37
click at [697, 486] on div "Observações × Caso tenha alguma observação a fazer em relação ao usuário, deixe…" at bounding box center [762, 368] width 1524 height 736
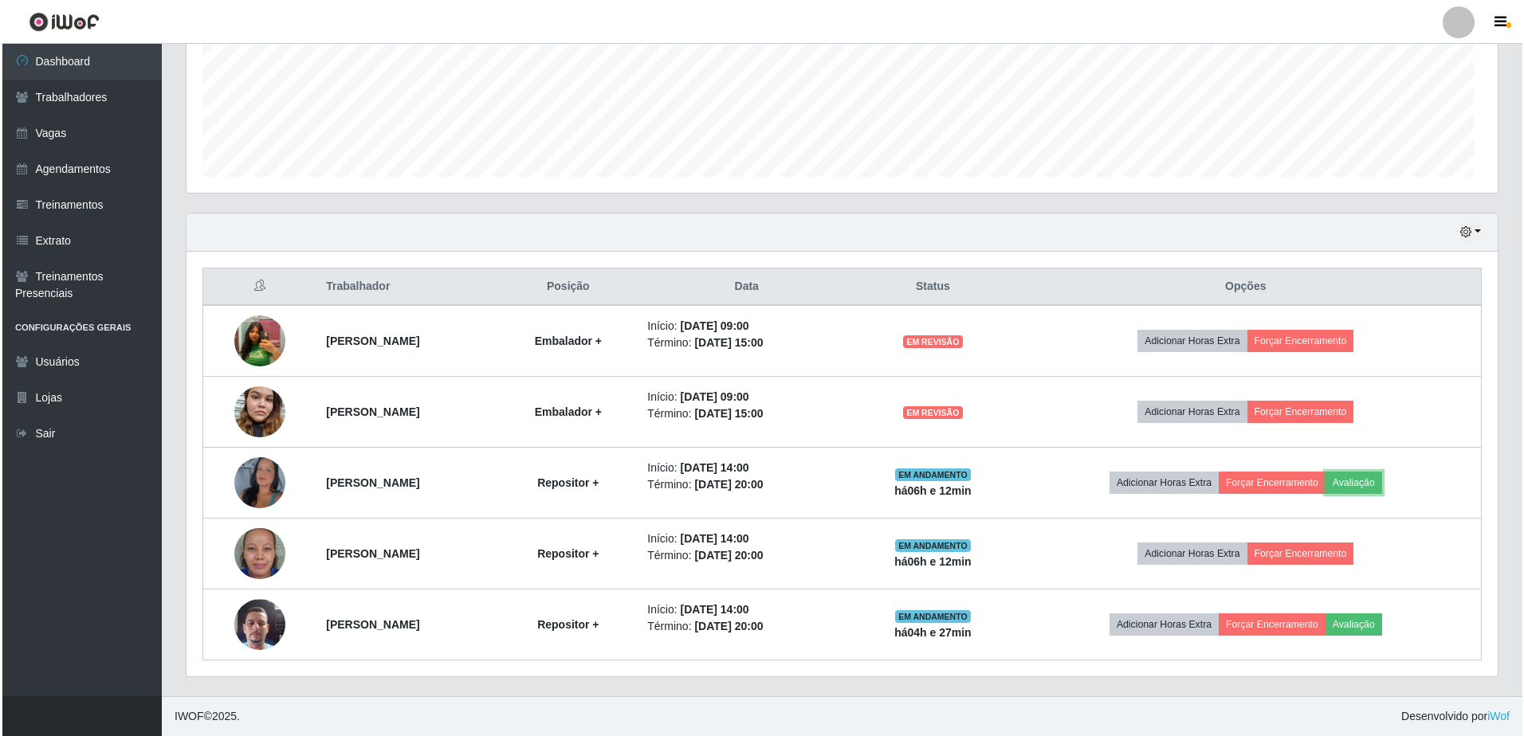
scroll to position [331, 1311]
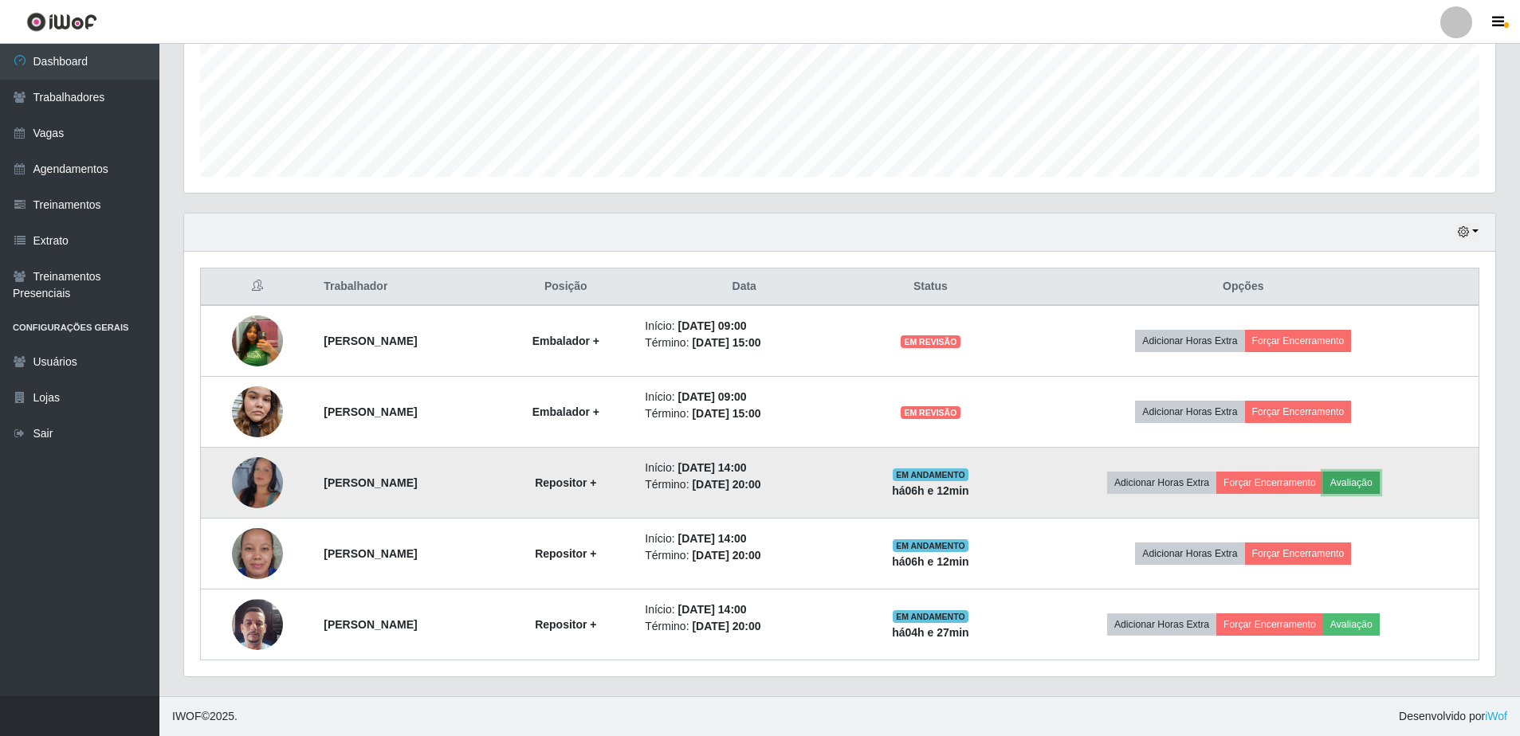
click at [1380, 479] on button "Avaliação" at bounding box center [1351, 483] width 57 height 22
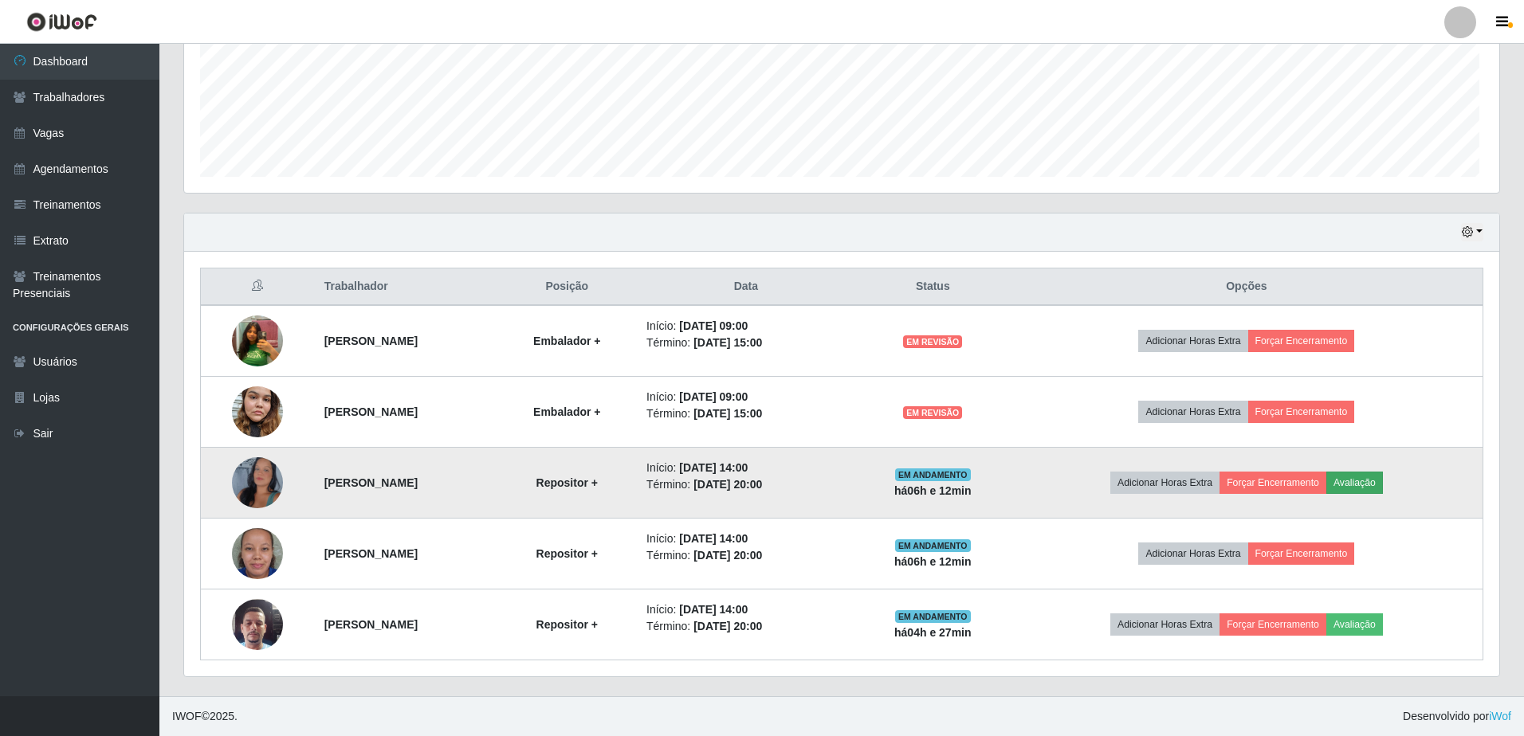
scroll to position [331, 1303]
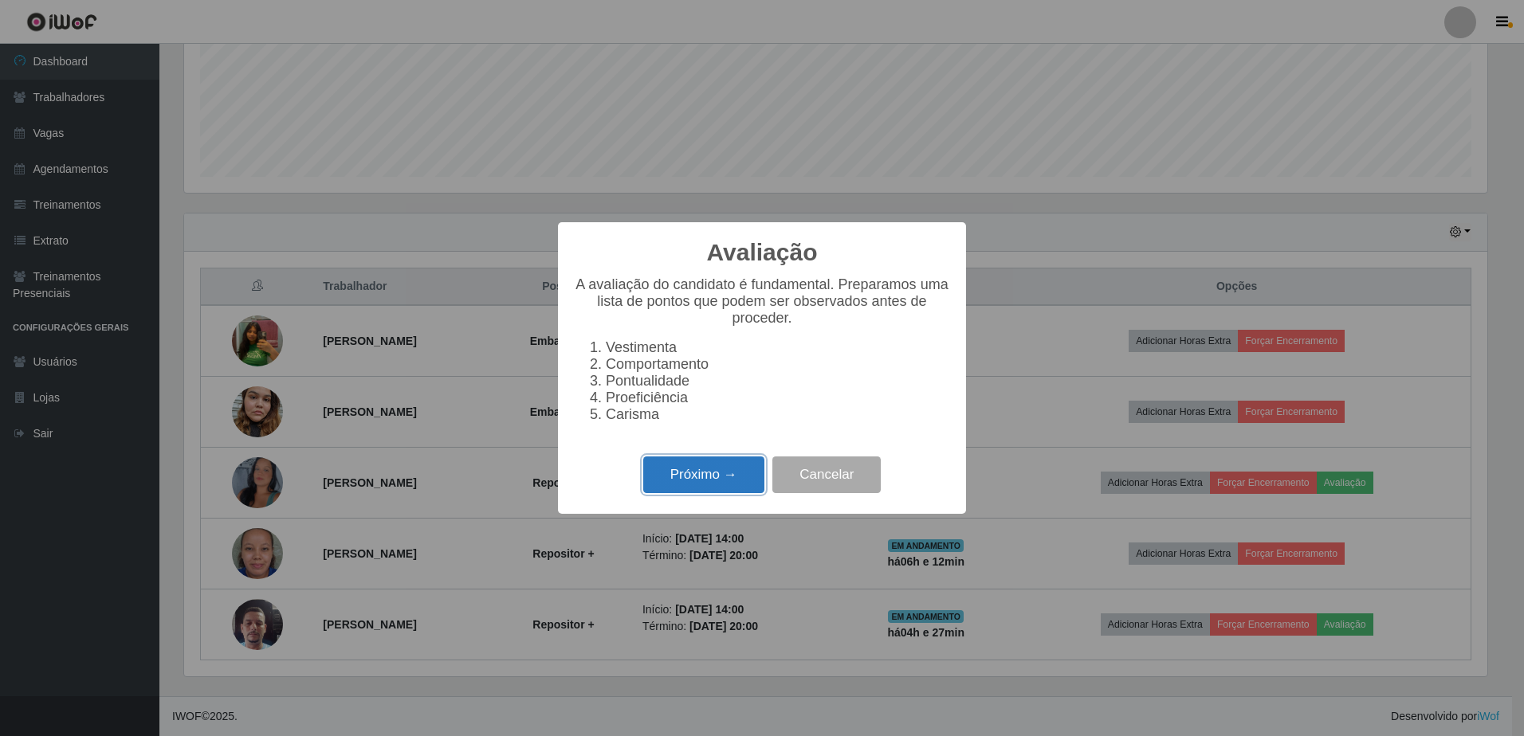
click at [708, 481] on button "Próximo →" at bounding box center [703, 475] width 121 height 37
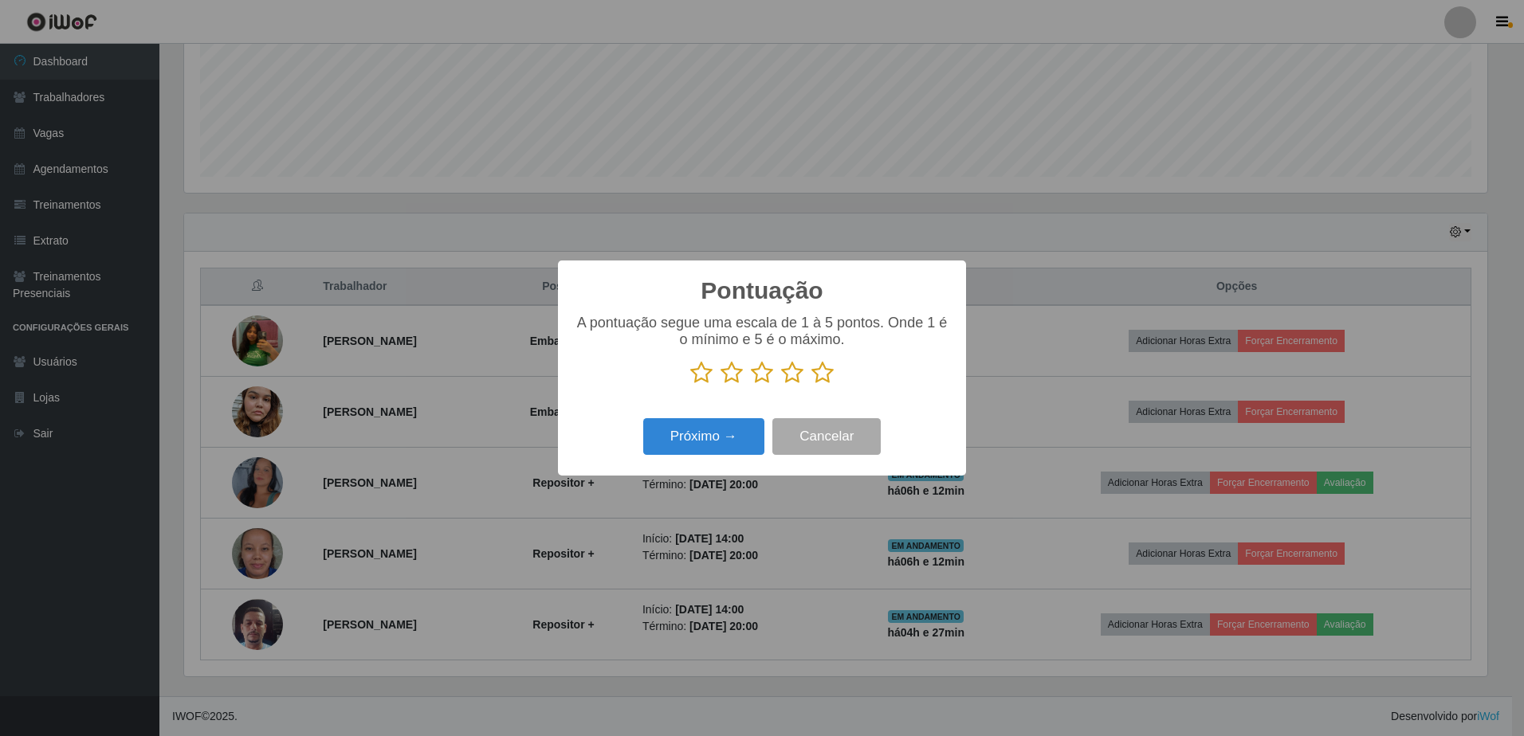
drag, startPoint x: 708, startPoint y: 481, endPoint x: 666, endPoint y: 488, distance: 41.9
click at [666, 488] on div "Pontuação × A pontuação segue uma escala de 1 à 5 pontos. Onde 1 é o mínimo e 5…" at bounding box center [762, 368] width 1524 height 736
click at [820, 379] on icon at bounding box center [822, 373] width 22 height 24
click at [811, 385] on input "radio" at bounding box center [811, 385] width 0 height 0
click at [729, 437] on button "Próximo →" at bounding box center [703, 436] width 121 height 37
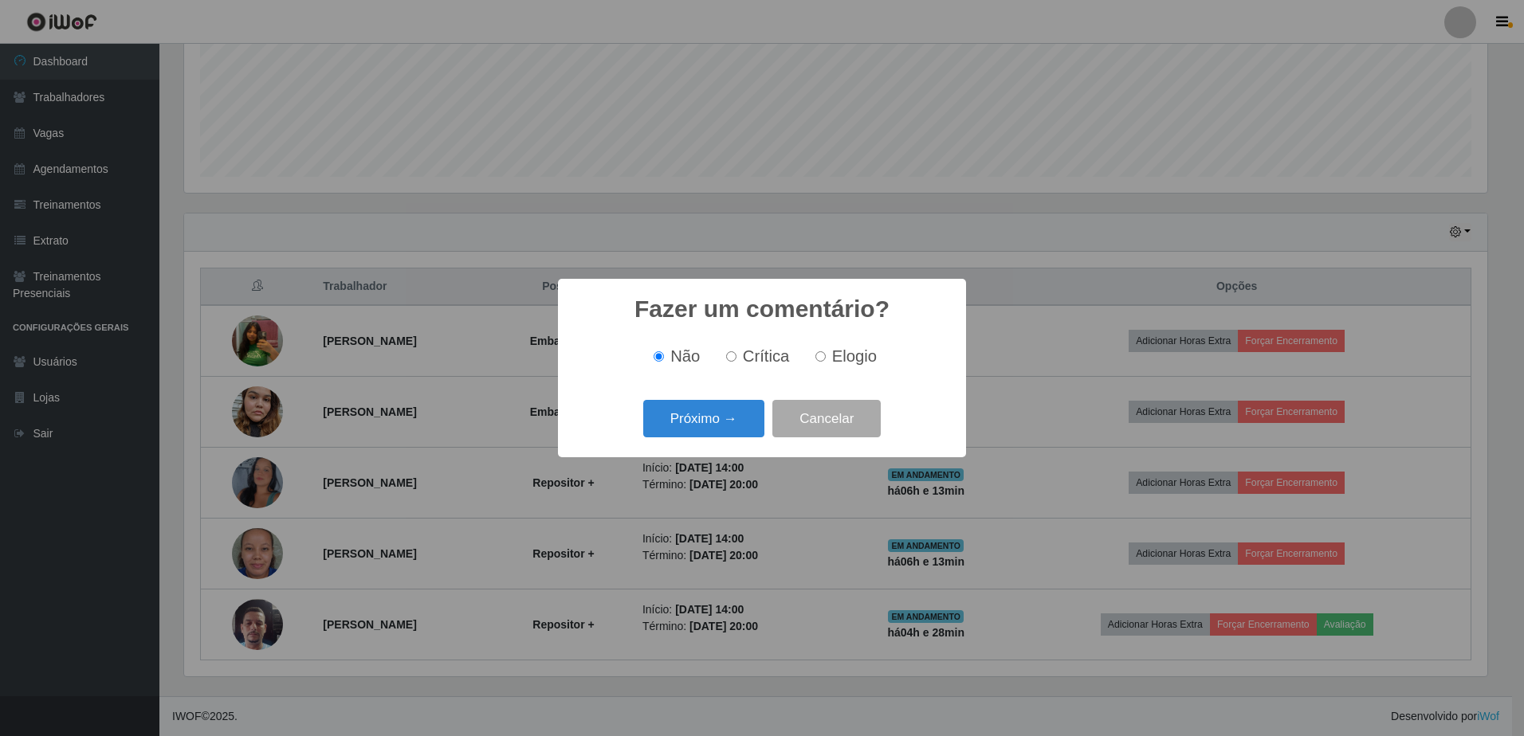
click at [661, 361] on input "Não" at bounding box center [659, 356] width 10 height 10
click at [697, 416] on button "Próximo →" at bounding box center [703, 418] width 121 height 37
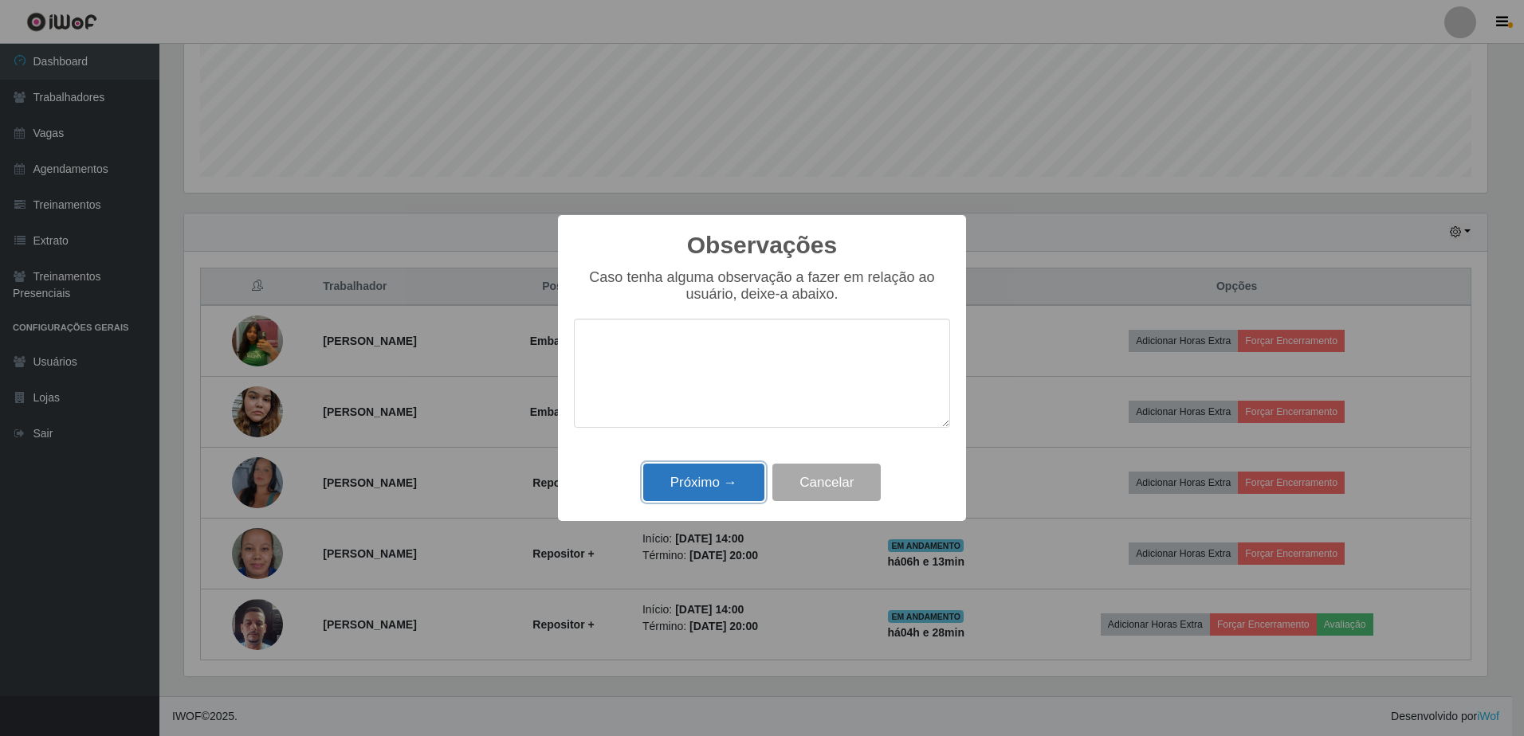
click at [709, 480] on button "Próximo →" at bounding box center [703, 482] width 121 height 37
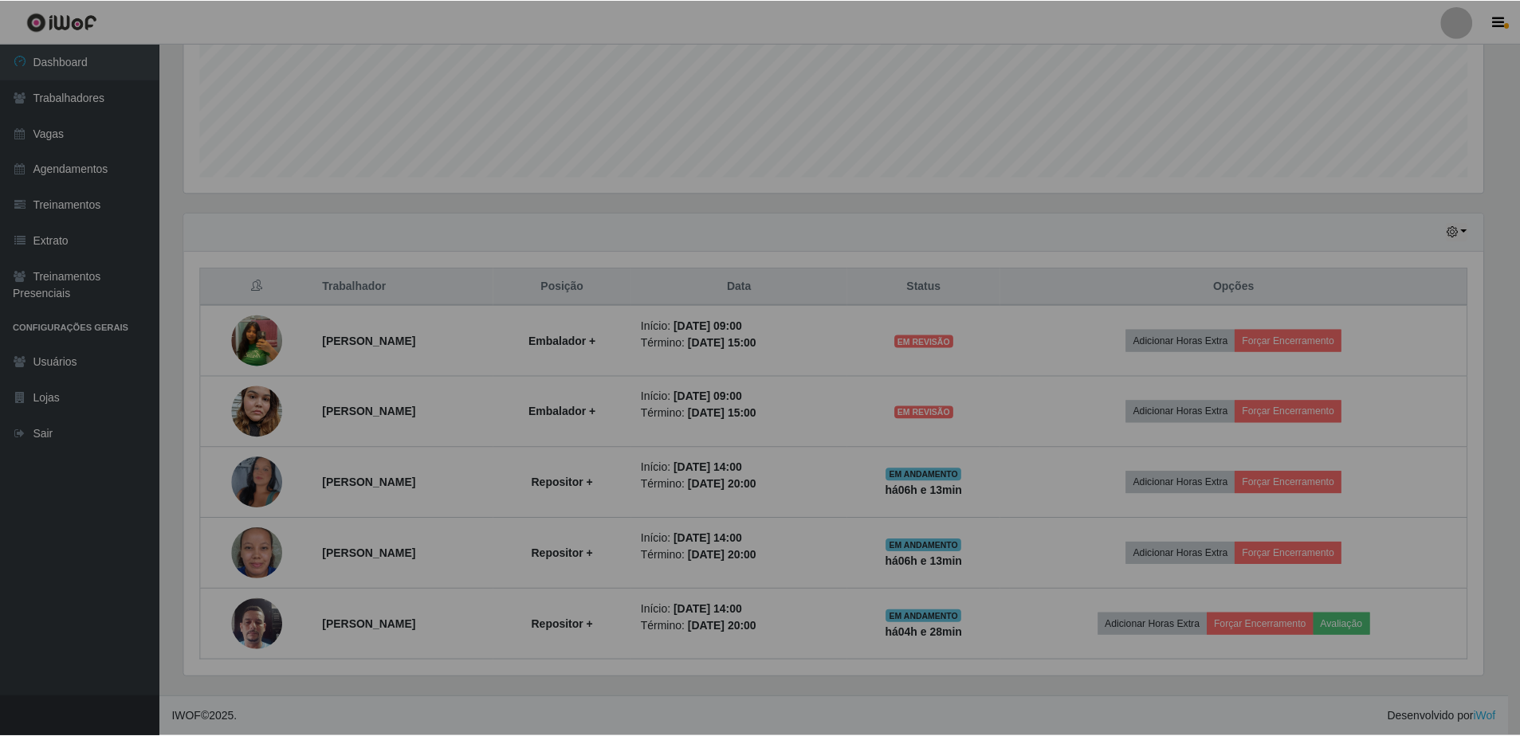
scroll to position [331, 1311]
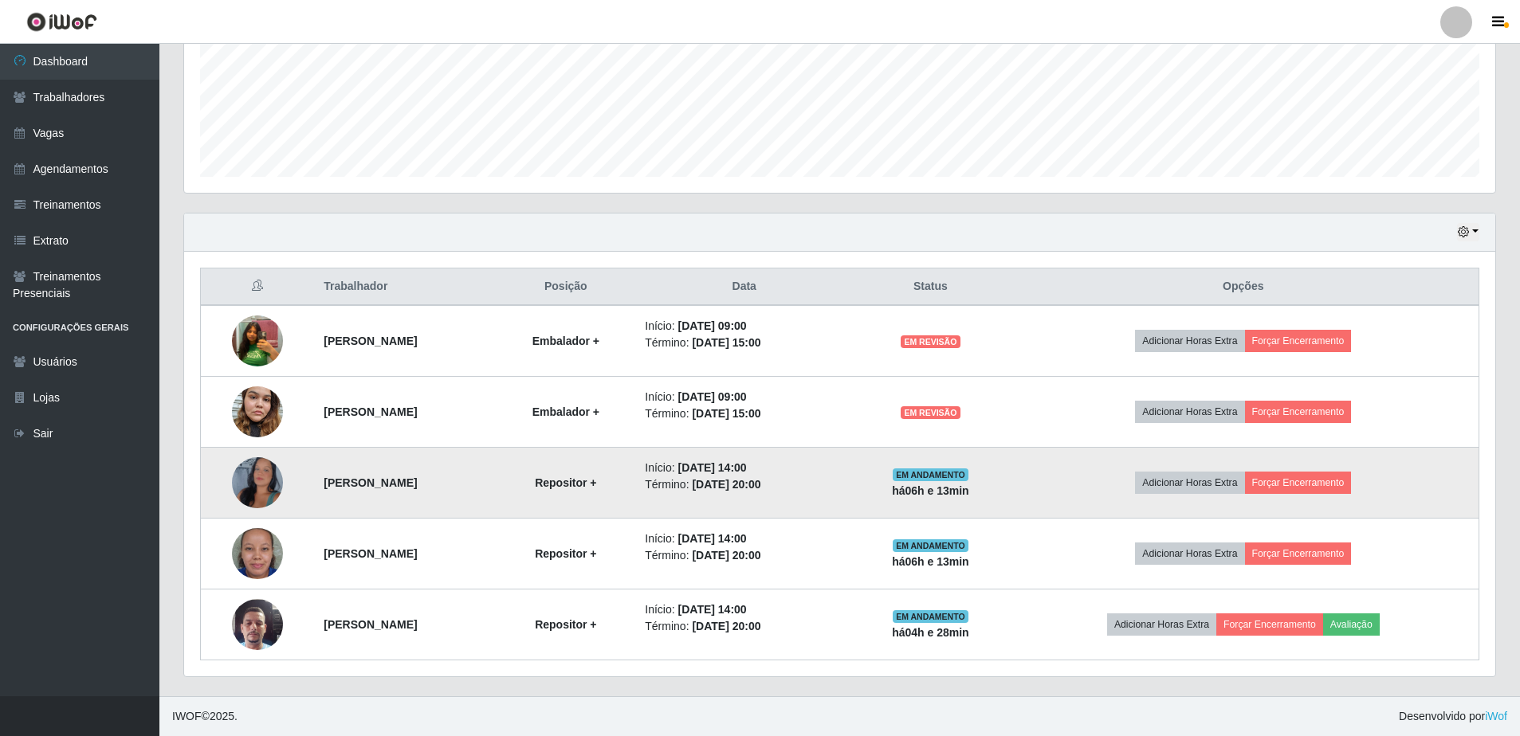
click at [933, 477] on td "EM ANDAMENTO há 06 h e 13 min" at bounding box center [930, 483] width 155 height 71
click at [1121, 485] on td "Adicionar Horas Extra Forçar Encerramento" at bounding box center [1243, 483] width 471 height 71
